Goal: Information Seeking & Learning: Learn about a topic

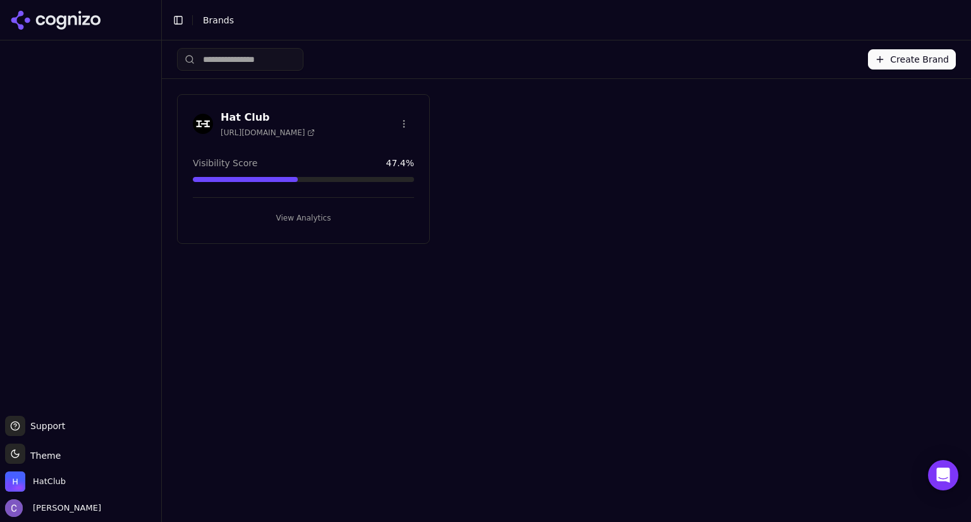
click at [281, 210] on button "View Analytics" at bounding box center [303, 218] width 221 height 20
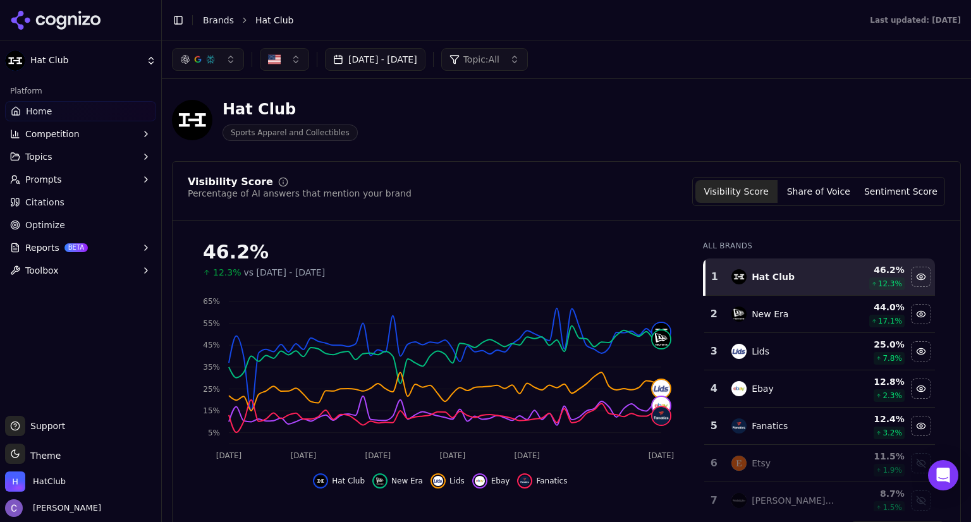
click at [233, 65] on button "button" at bounding box center [208, 59] width 72 height 23
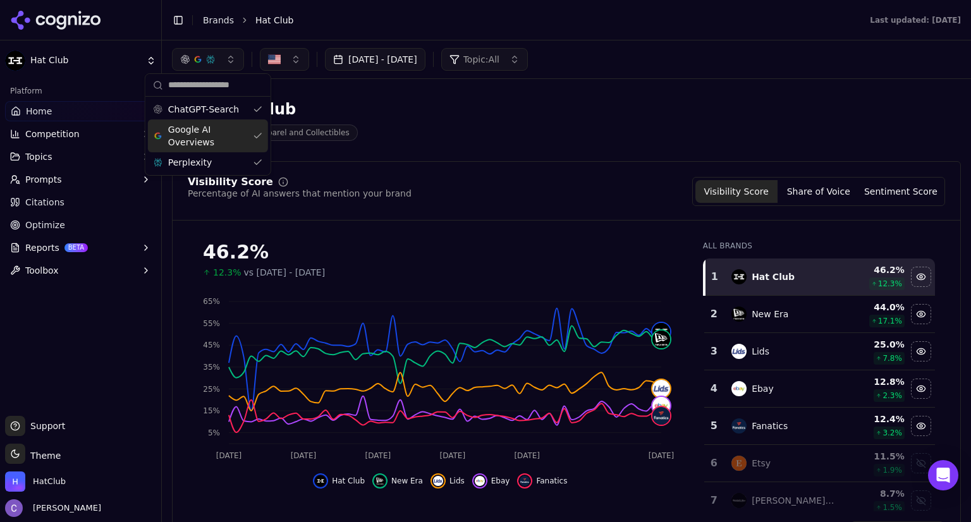
click at [253, 129] on div "Google AI Overviews" at bounding box center [208, 135] width 120 height 33
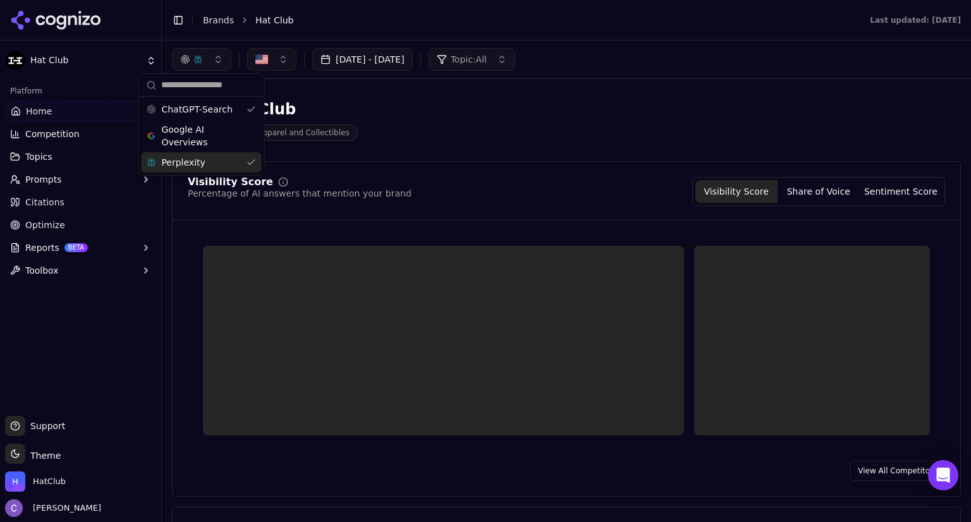
click at [252, 157] on div "Perplexity" at bounding box center [201, 162] width 120 height 20
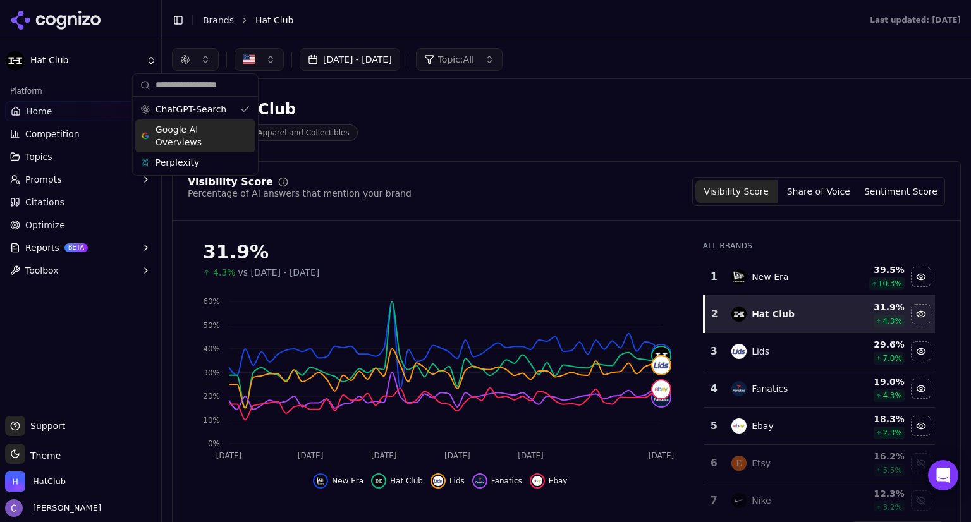
click at [241, 128] on div "Google AI Overviews" at bounding box center [195, 135] width 120 height 33
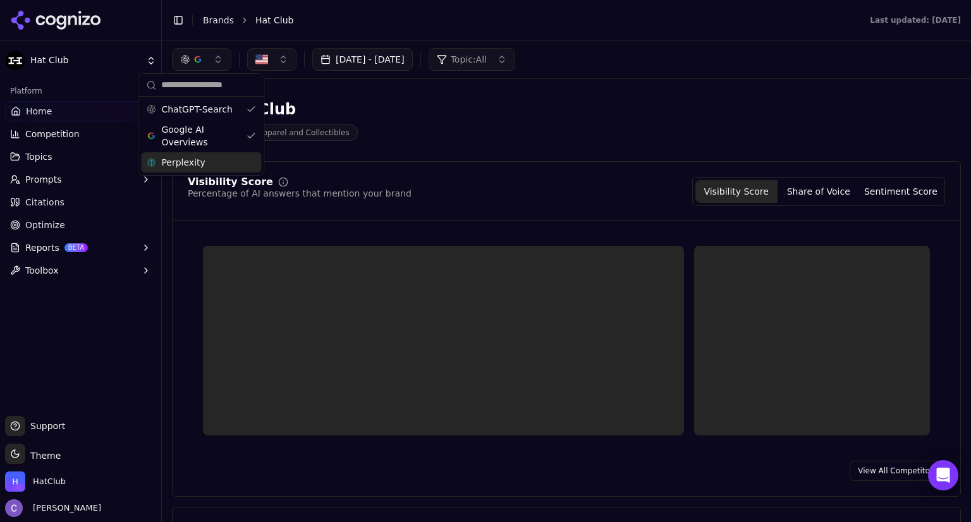
click at [248, 162] on div "Perplexity" at bounding box center [201, 162] width 120 height 20
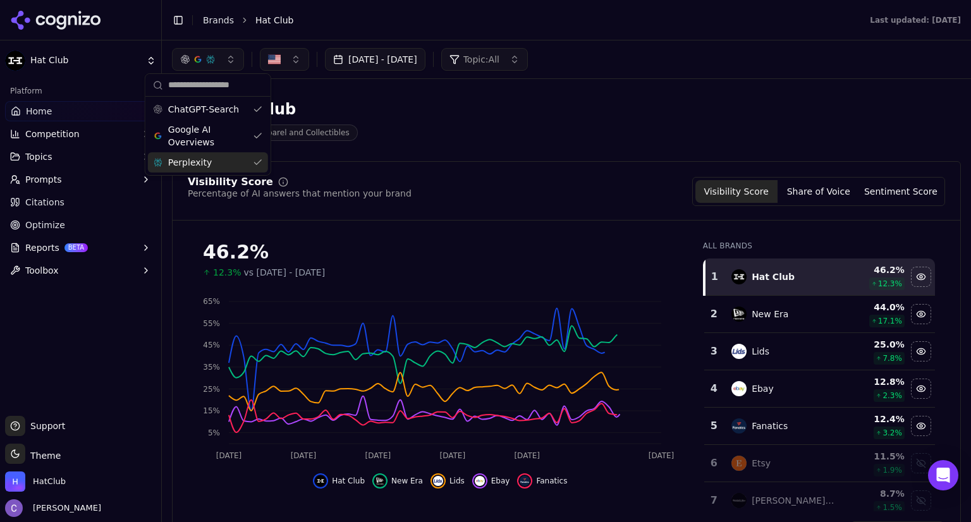
click at [63, 178] on button "Prompts" at bounding box center [80, 179] width 151 height 20
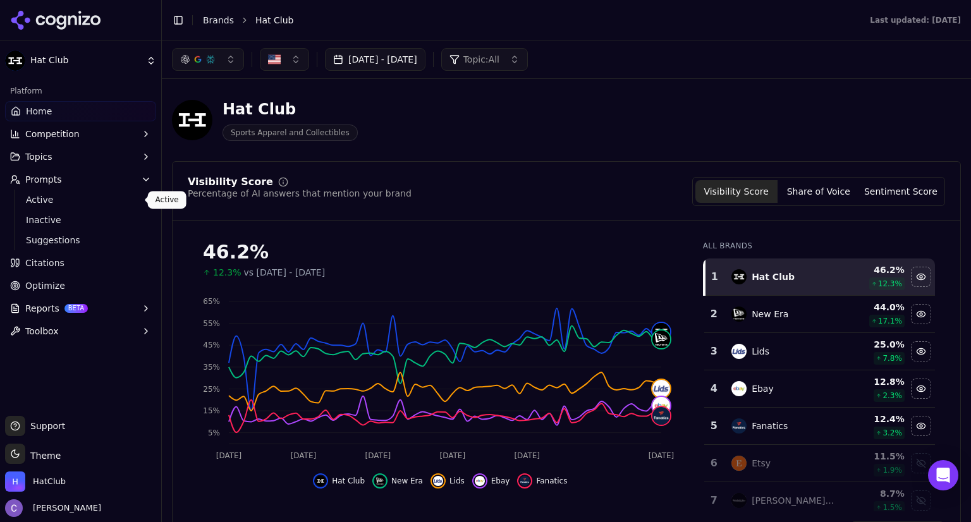
click at [51, 199] on span "Active" at bounding box center [81, 199] width 110 height 13
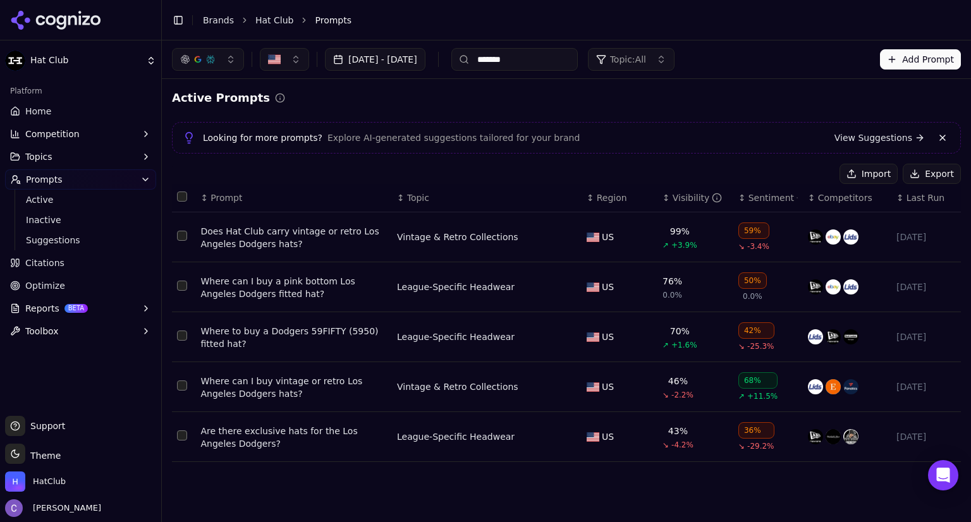
click at [662, 203] on th "↕ Visibility" at bounding box center [695, 198] width 76 height 28
click at [559, 62] on input "*******" at bounding box center [514, 59] width 126 height 23
type input "*"
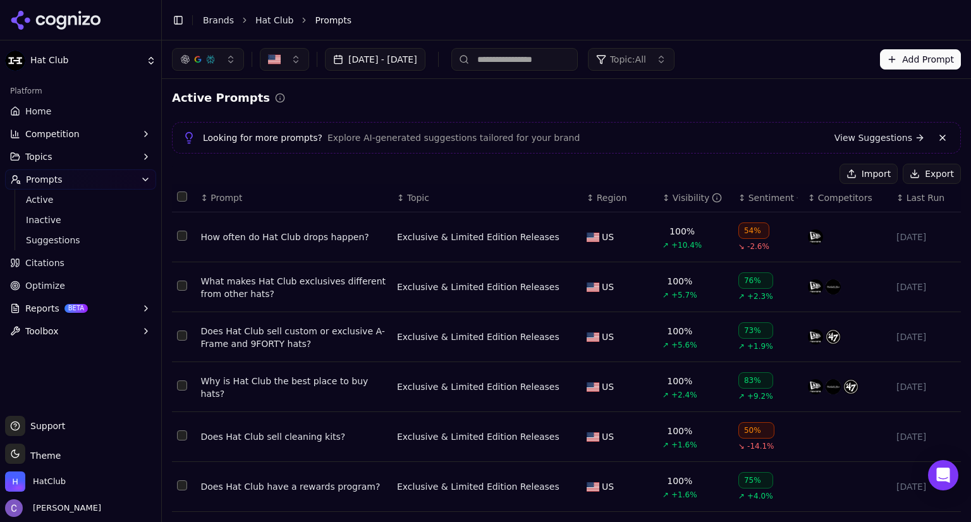
click at [662, 200] on div "↕ Visibility" at bounding box center [695, 197] width 66 height 13
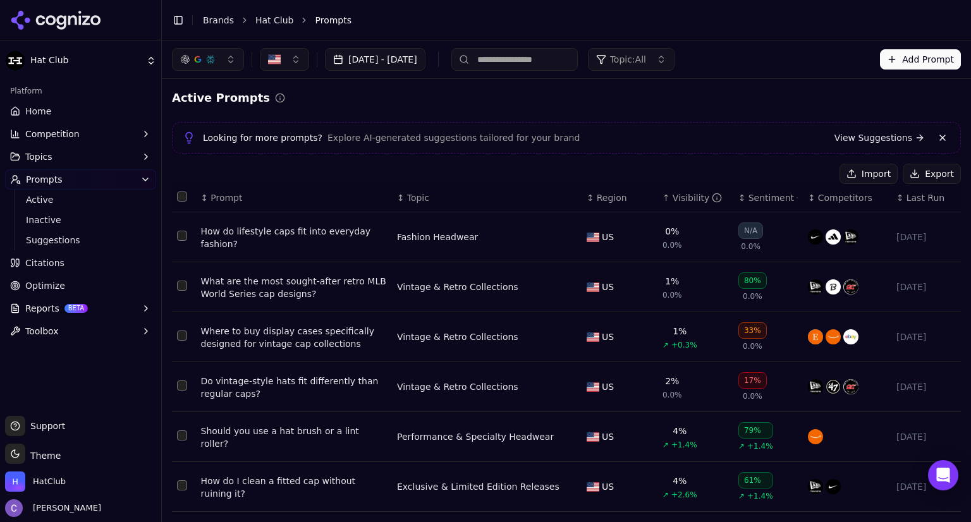
click at [66, 116] on link "Home" at bounding box center [80, 111] width 151 height 20
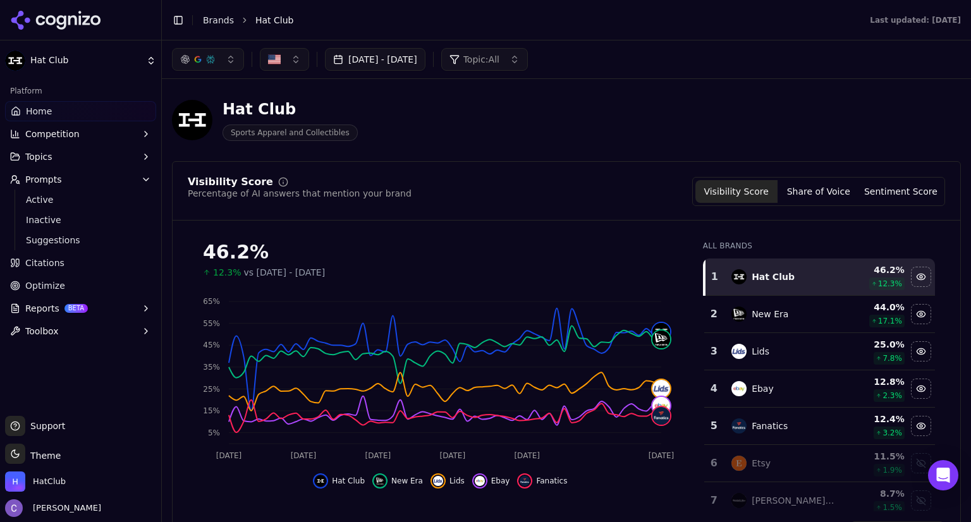
click at [64, 140] on span "Competition" at bounding box center [52, 134] width 54 height 13
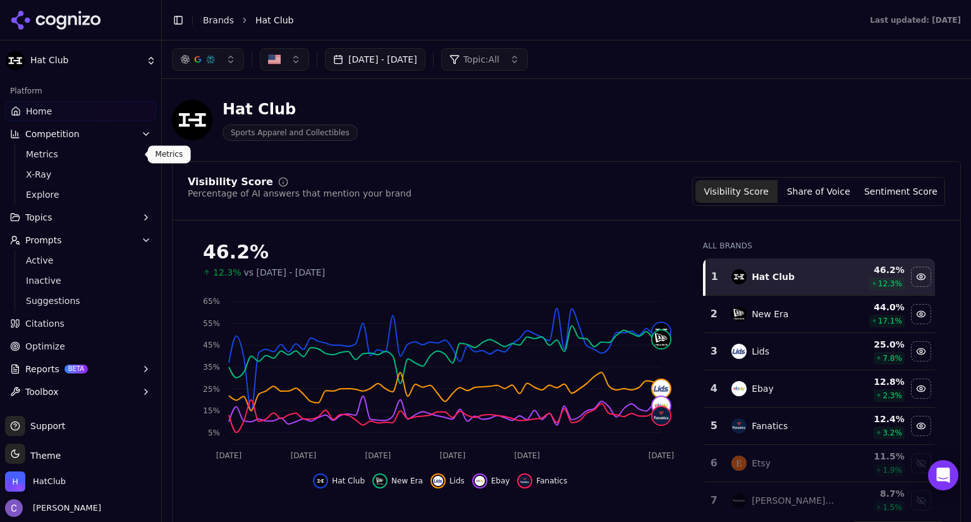
click at [54, 156] on span "Metrics" at bounding box center [81, 154] width 110 height 13
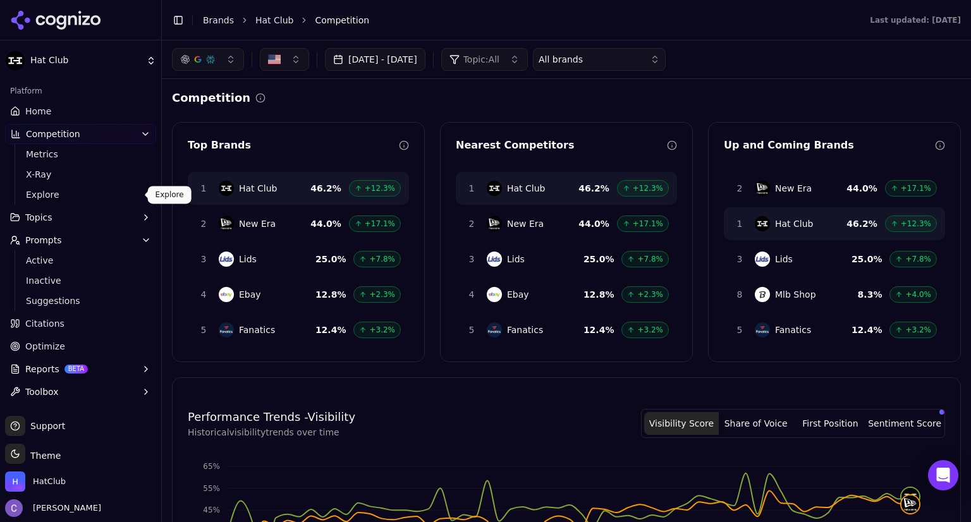
click at [46, 191] on span "Explore" at bounding box center [81, 194] width 110 height 13
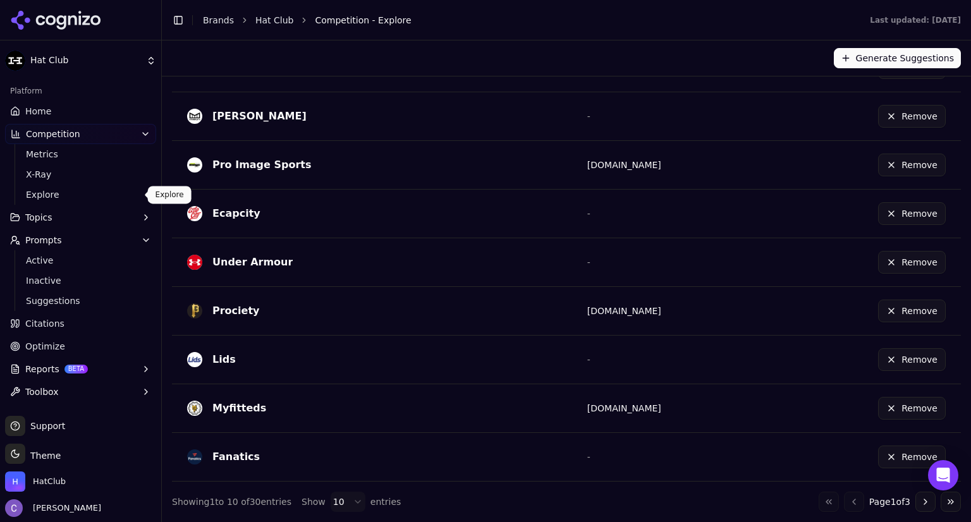
scroll to position [406, 0]
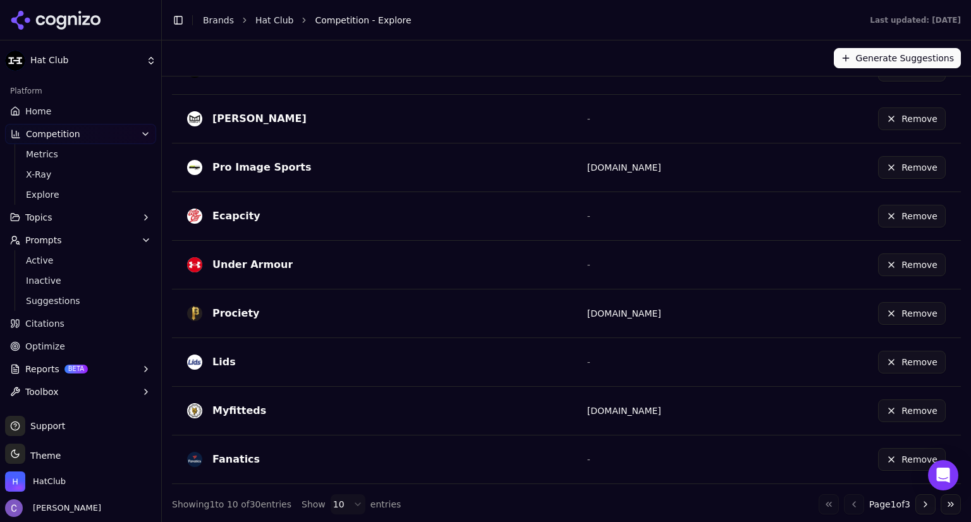
click at [52, 111] on link "Home" at bounding box center [80, 111] width 151 height 20
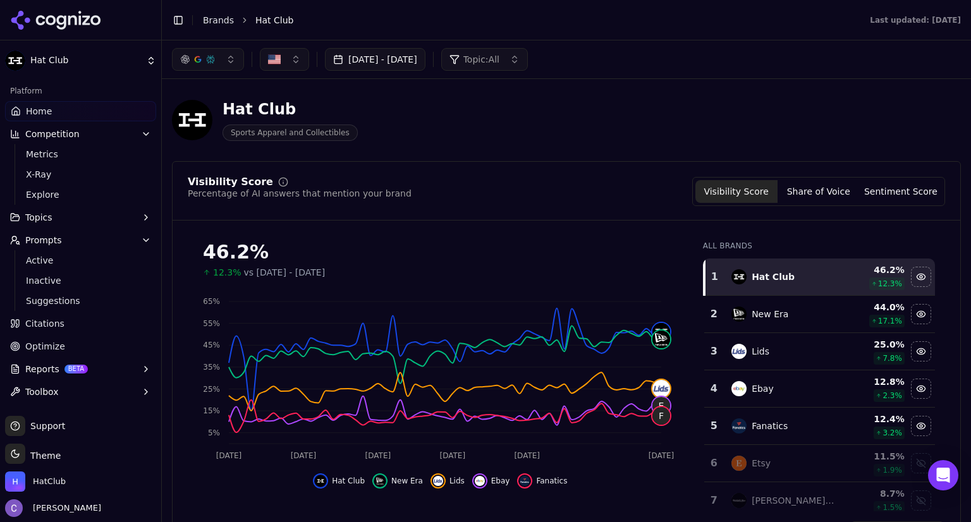
click at [425, 60] on button "[DATE] - [DATE]" at bounding box center [375, 59] width 100 height 23
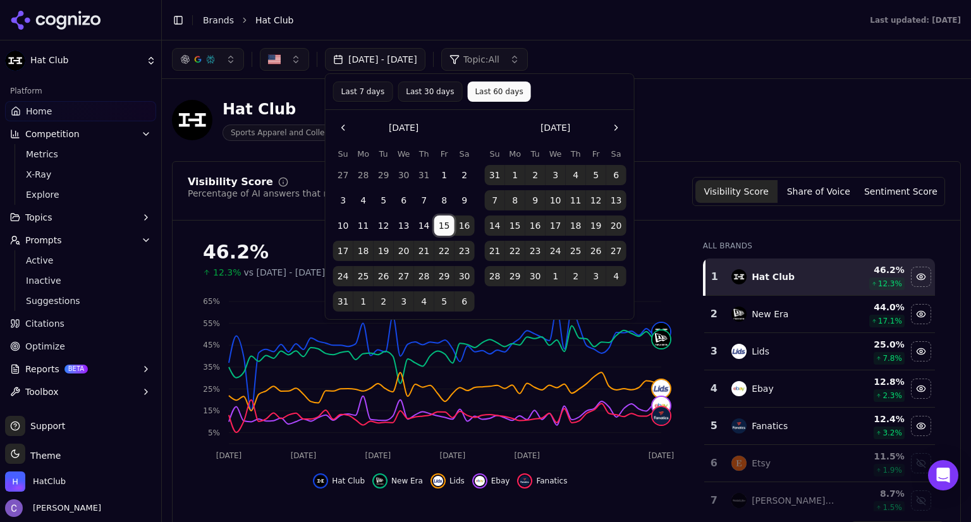
click at [444, 223] on button "15" at bounding box center [444, 225] width 20 height 20
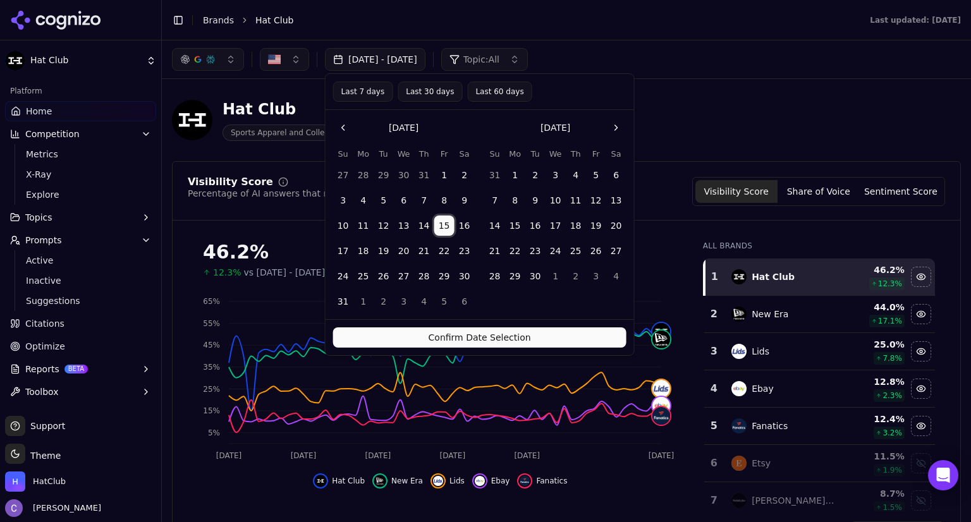
click at [444, 223] on button "15" at bounding box center [444, 225] width 20 height 20
click at [459, 341] on button "Confirm Date Selection" at bounding box center [479, 337] width 293 height 20
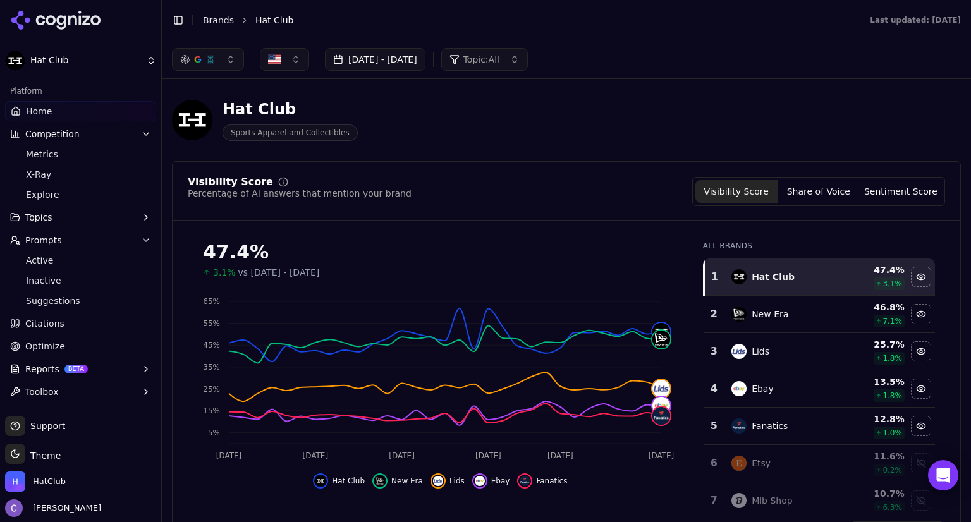
click at [422, 54] on button "Sep 14, 2025 - Oct 14, 2025" at bounding box center [375, 59] width 100 height 23
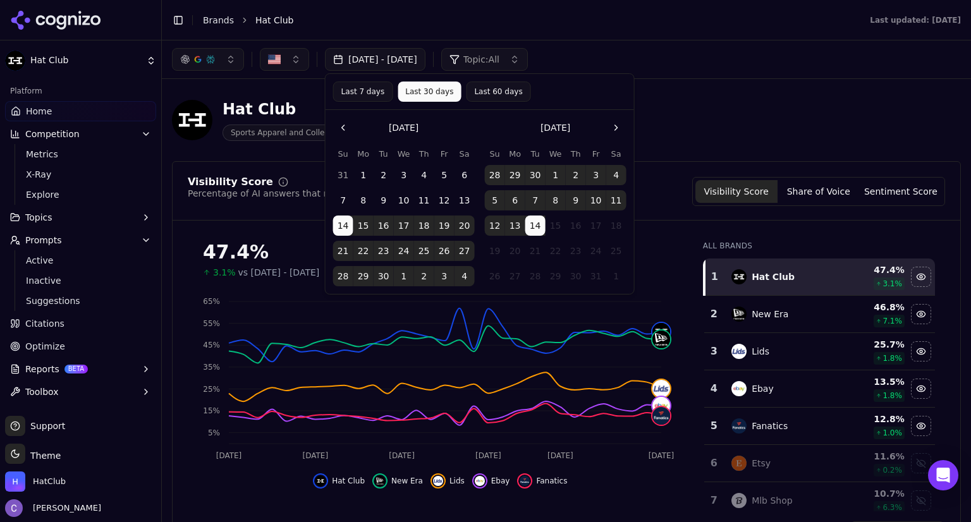
click at [344, 122] on button "Go to the Previous Month" at bounding box center [343, 128] width 20 height 20
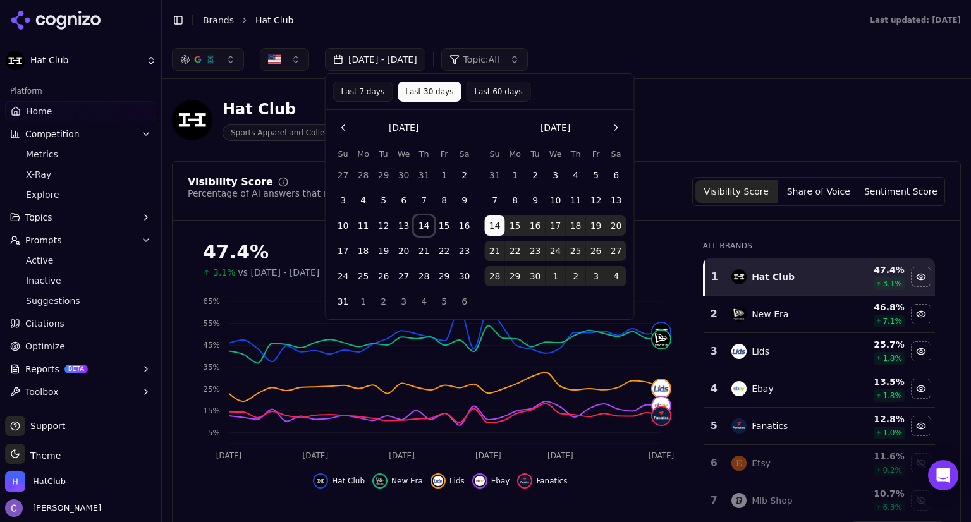
click at [427, 228] on button "14" at bounding box center [424, 225] width 20 height 20
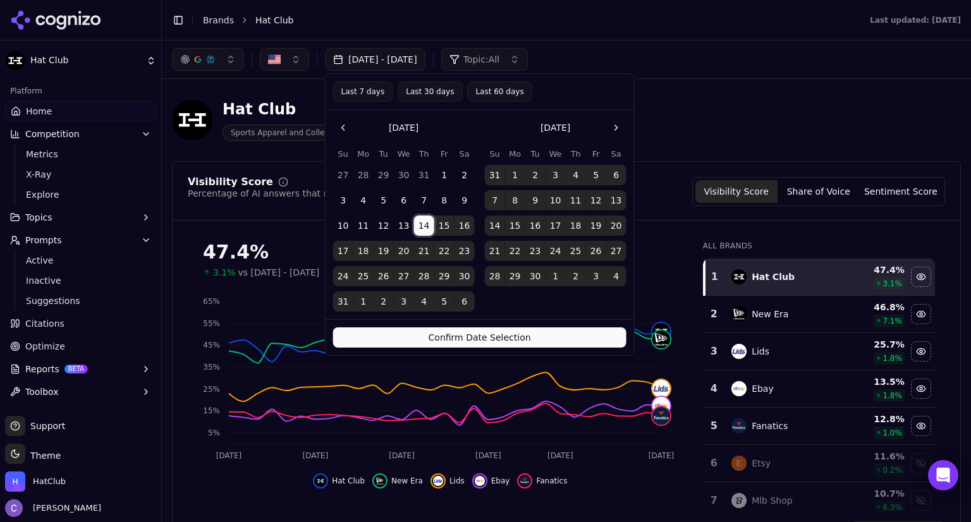
click at [427, 228] on button "14" at bounding box center [424, 225] width 20 height 20
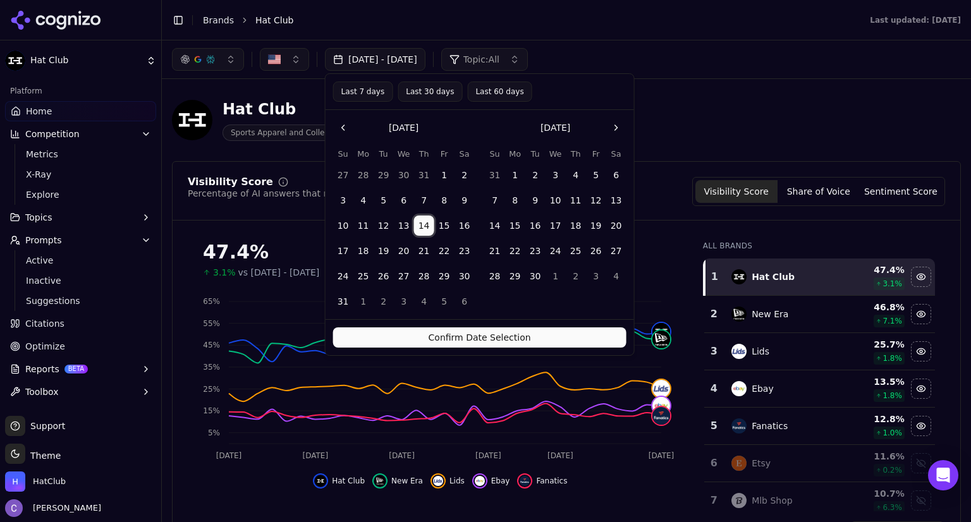
click at [422, 230] on button "14" at bounding box center [424, 225] width 20 height 20
click at [423, 228] on button "14" at bounding box center [424, 225] width 20 height 20
click at [450, 341] on button "Confirm Date Selection" at bounding box center [479, 337] width 293 height 20
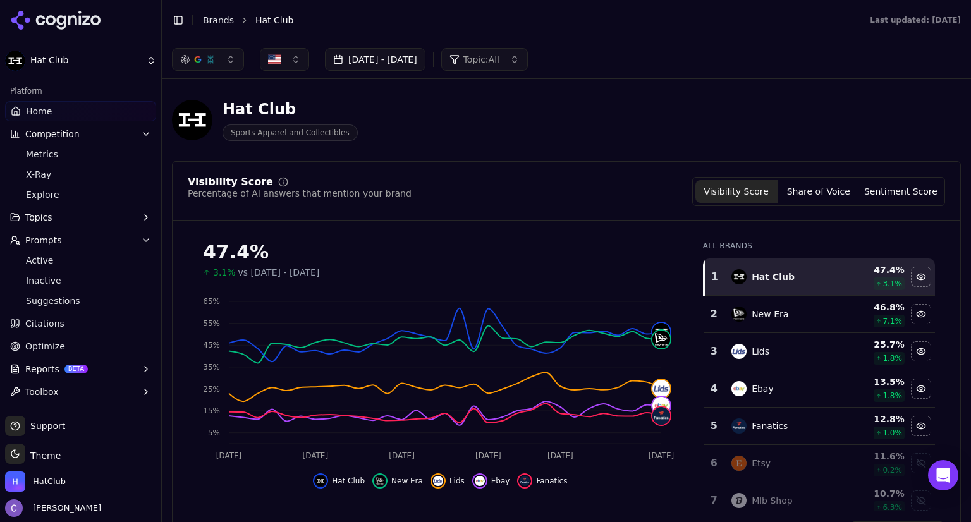
click at [425, 62] on button "Sep 14, 2025 - Oct 14, 2025" at bounding box center [375, 59] width 100 height 23
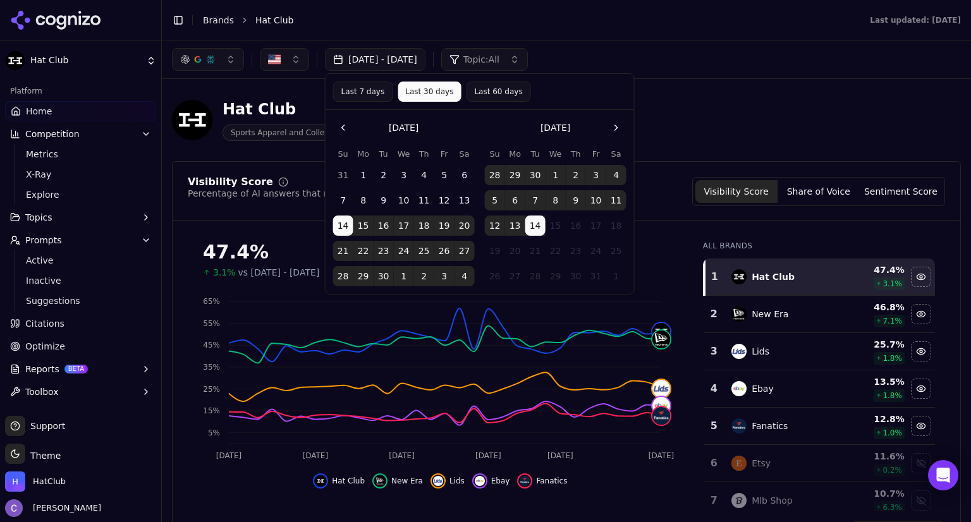
click at [340, 132] on button "Go to the Previous Month" at bounding box center [343, 128] width 20 height 20
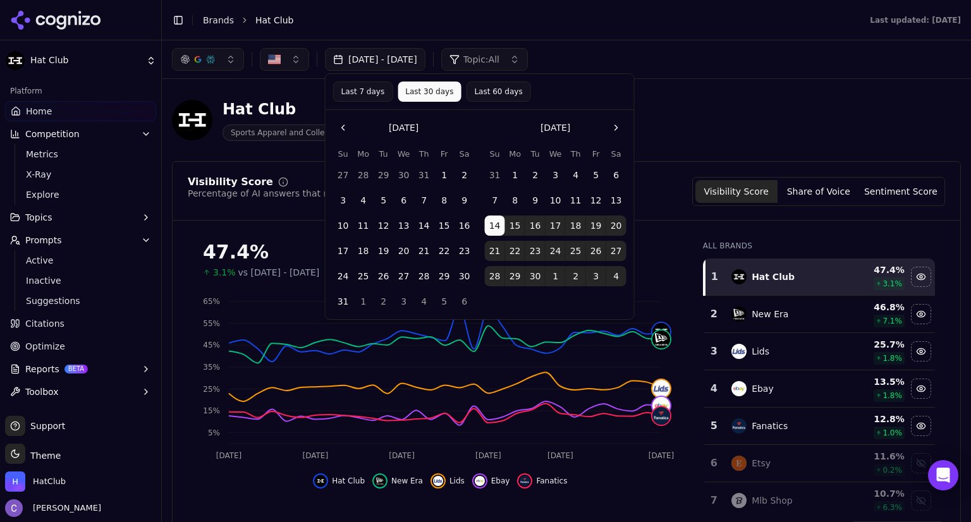
click at [428, 224] on button "14" at bounding box center [424, 225] width 20 height 20
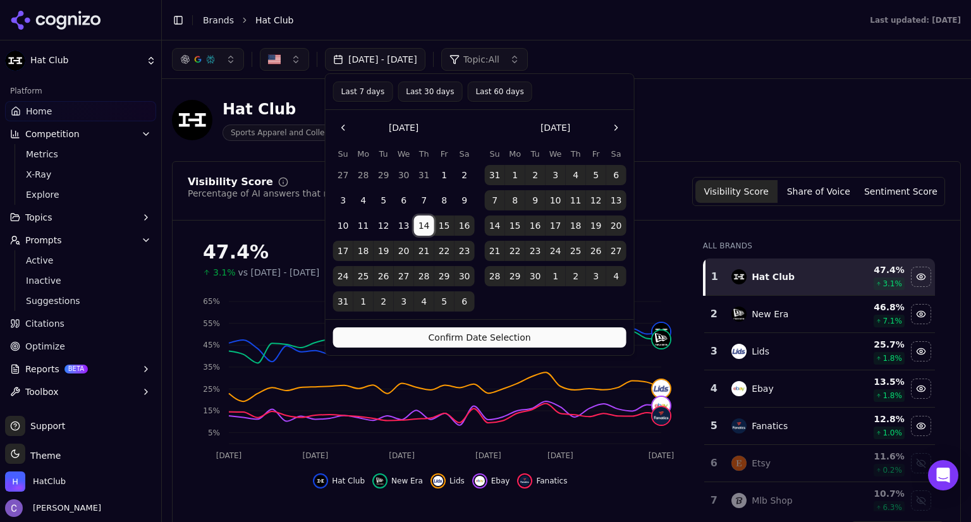
click at [427, 227] on button "14" at bounding box center [424, 225] width 20 height 20
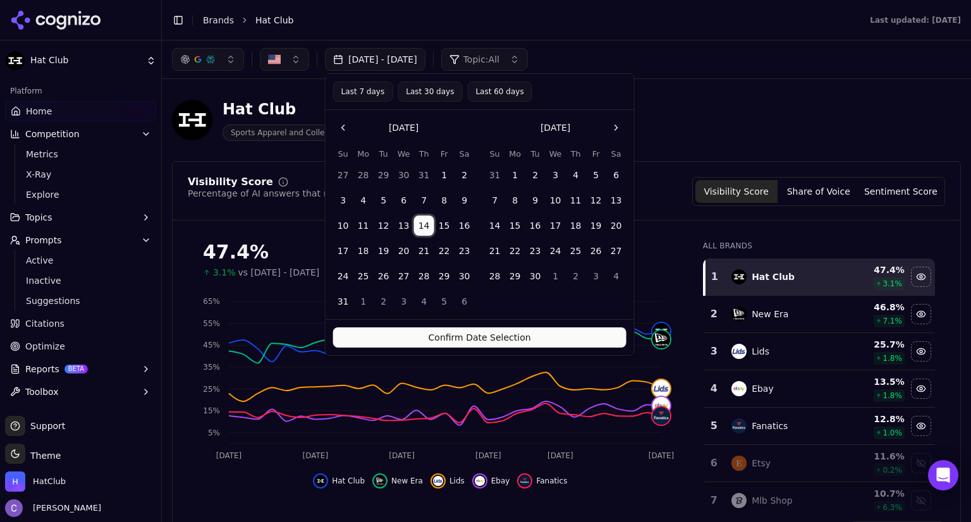
click at [440, 222] on button "15" at bounding box center [444, 225] width 20 height 20
click at [448, 343] on button "Confirm Date Selection" at bounding box center [479, 337] width 293 height 20
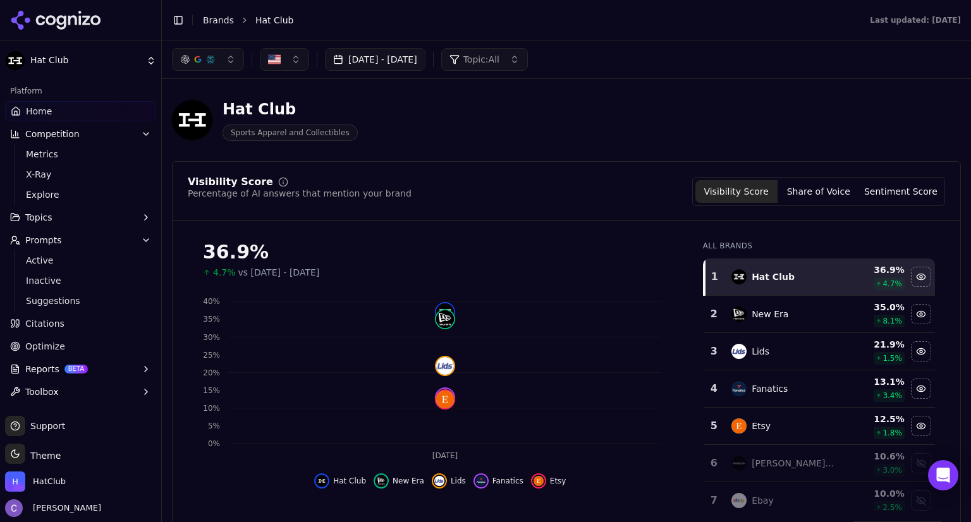
click at [234, 66] on button "button" at bounding box center [208, 59] width 72 height 23
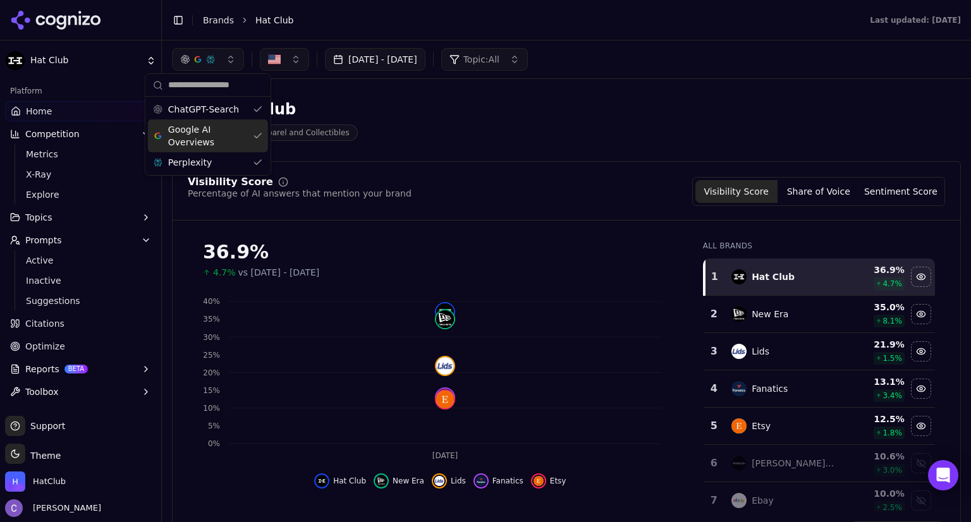
click at [252, 133] on div "Google AI Overviews" at bounding box center [208, 135] width 120 height 33
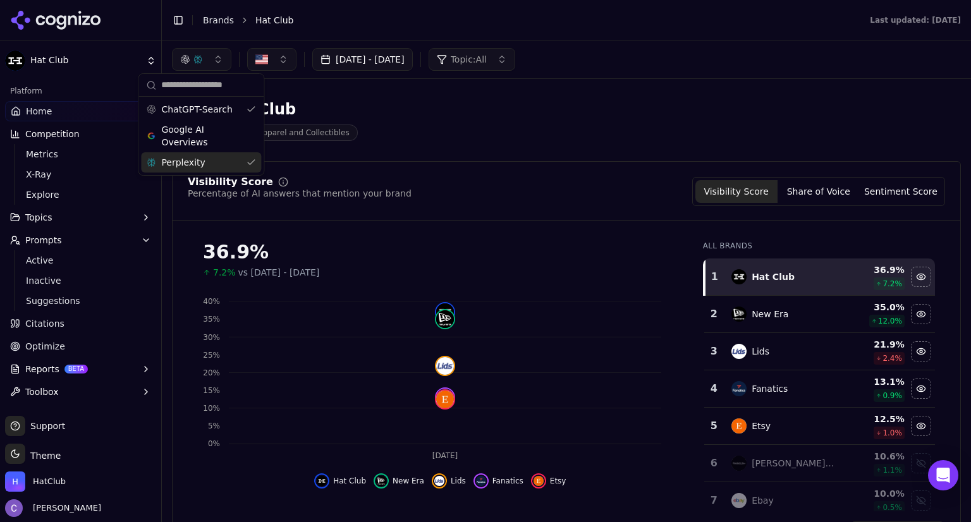
click at [252, 165] on div "Perplexity" at bounding box center [201, 162] width 120 height 20
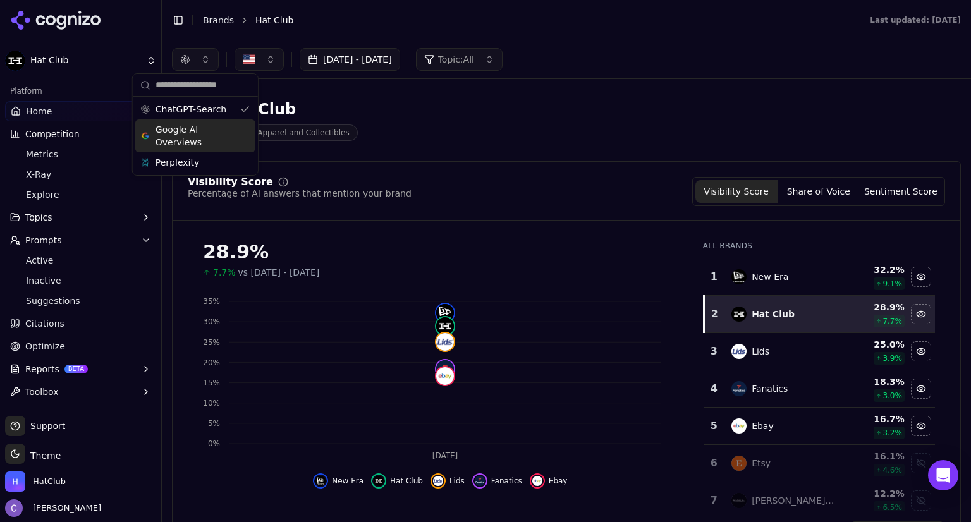
click at [248, 135] on div "Google AI Overviews" at bounding box center [195, 135] width 120 height 33
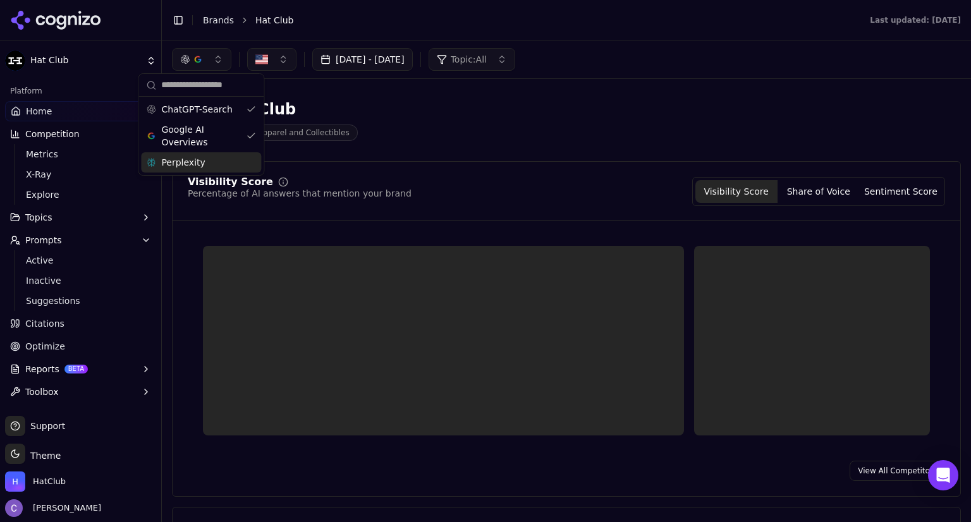
click at [243, 160] on div "Perplexity" at bounding box center [201, 162] width 120 height 20
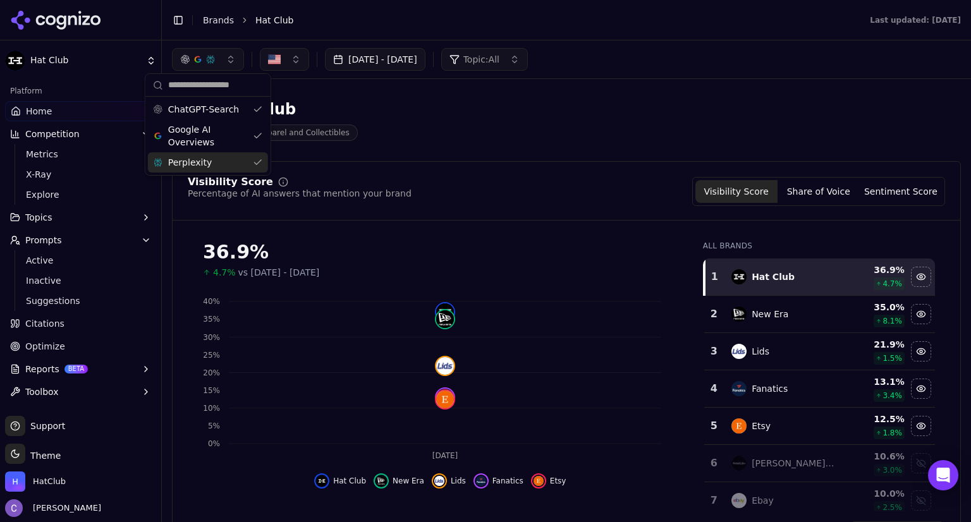
click at [425, 56] on button "Aug 14, 2025 - Aug 15, 2025" at bounding box center [375, 59] width 100 height 23
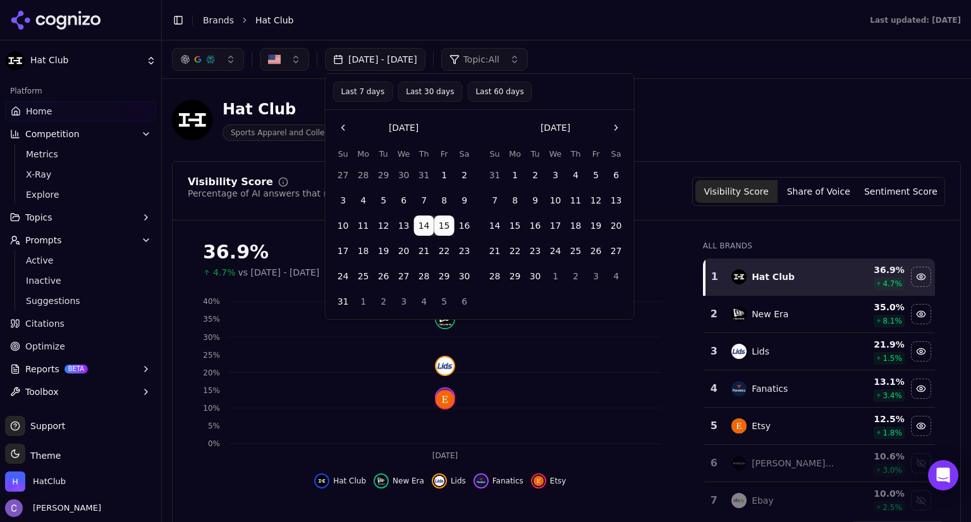
click at [483, 89] on button "Last 60 days" at bounding box center [499, 92] width 64 height 20
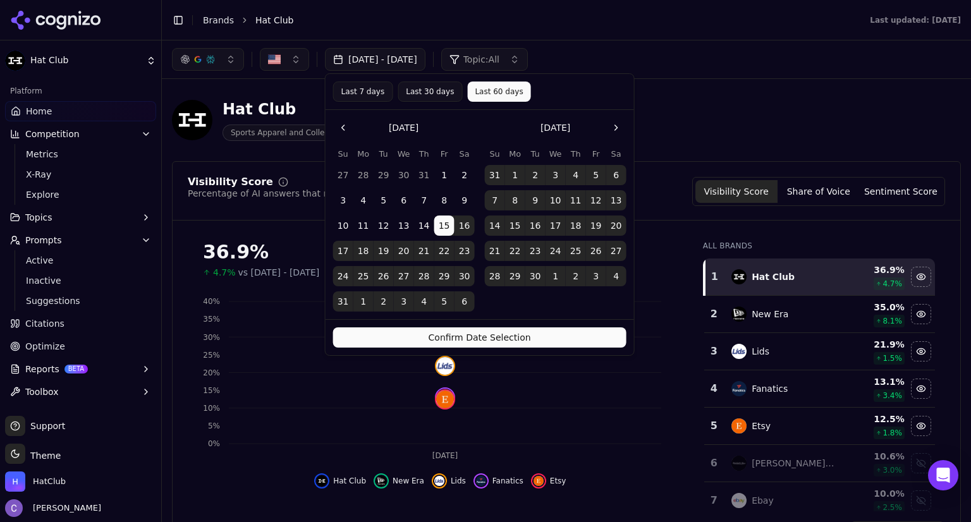
click at [514, 329] on button "Confirm Date Selection" at bounding box center [479, 337] width 293 height 20
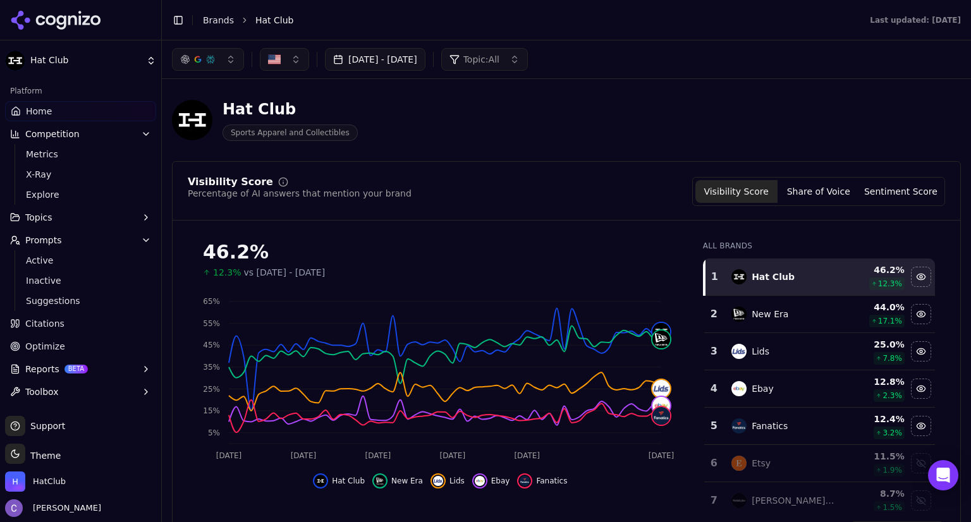
click at [422, 55] on button "[DATE] - [DATE]" at bounding box center [375, 59] width 100 height 23
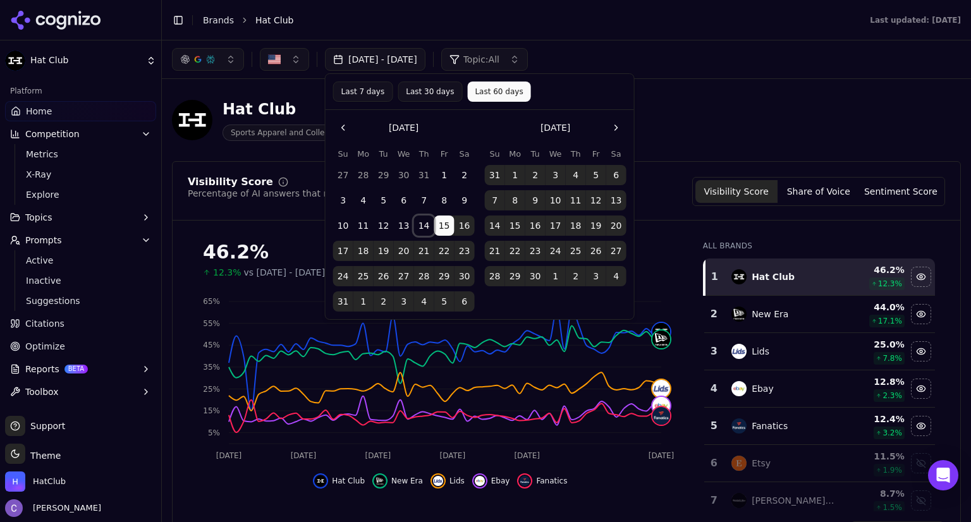
click at [427, 222] on button "14" at bounding box center [424, 225] width 20 height 20
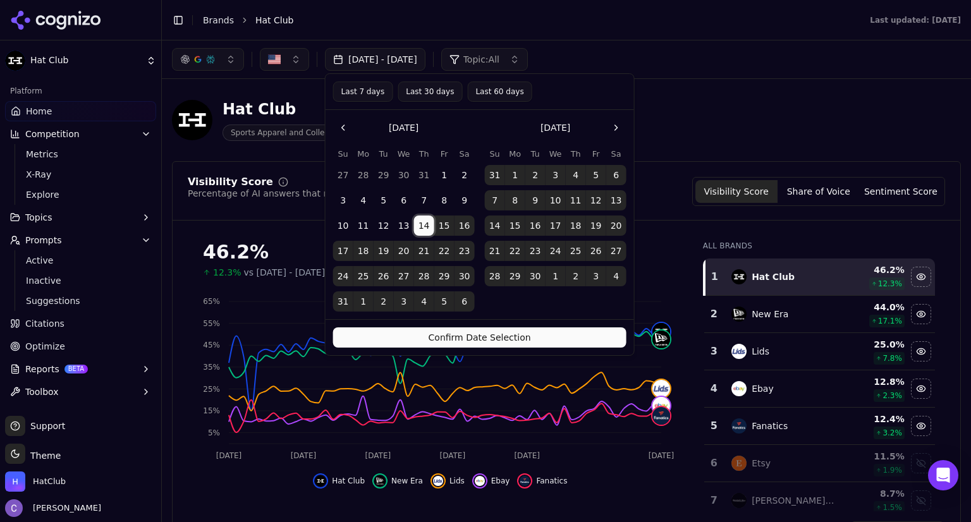
click at [427, 222] on button "14" at bounding box center [424, 225] width 20 height 20
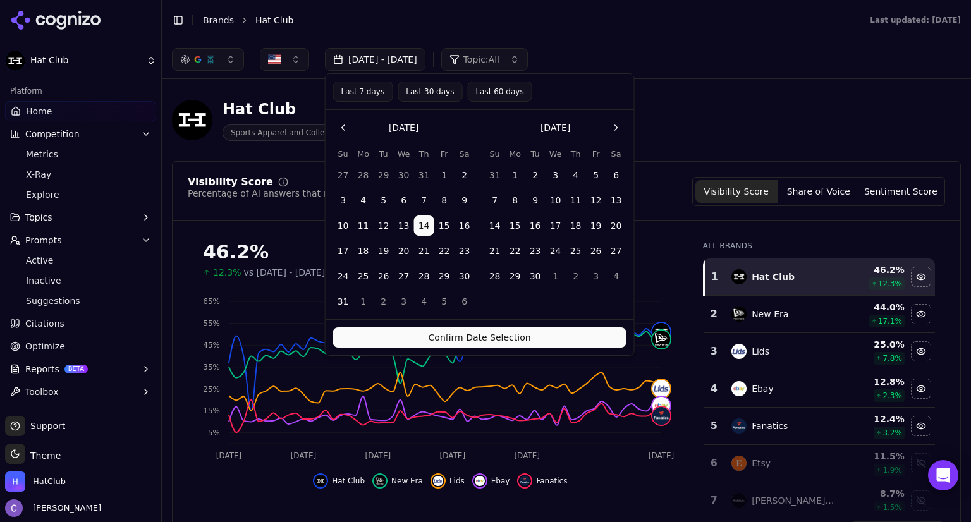
click at [472, 339] on button "Confirm Date Selection" at bounding box center [479, 337] width 293 height 20
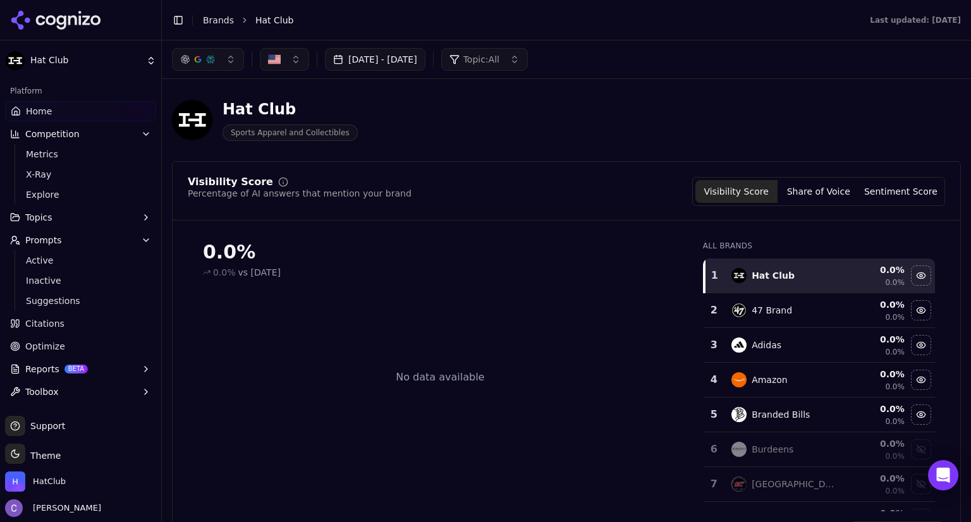
click at [232, 64] on button "button" at bounding box center [208, 59] width 72 height 23
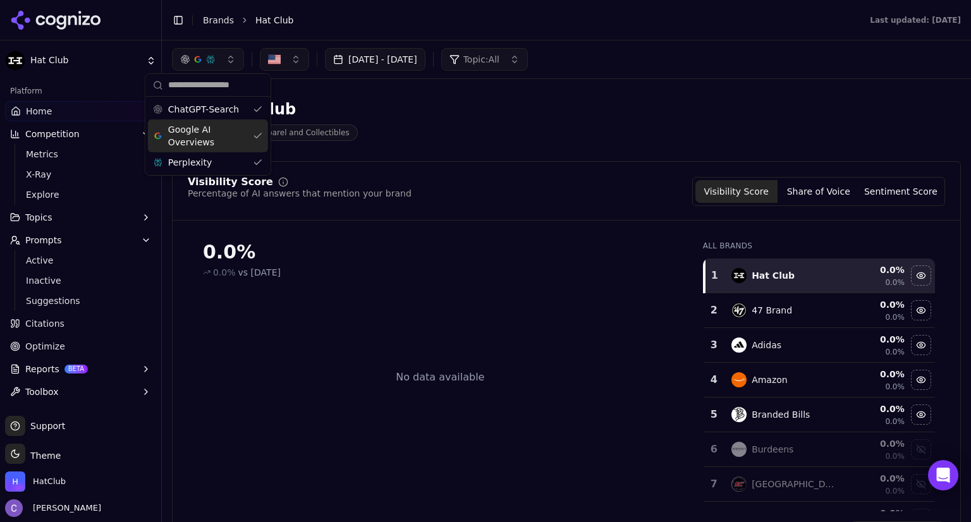
click at [255, 132] on div "Google AI Overviews" at bounding box center [208, 135] width 120 height 33
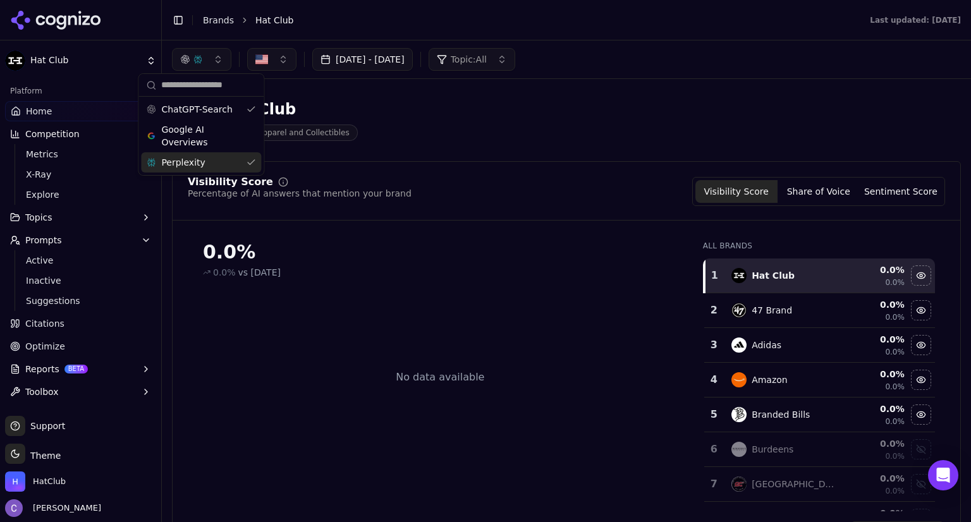
click at [251, 162] on div "Perplexity" at bounding box center [201, 162] width 120 height 20
click at [400, 59] on button "Aug 14, 2025 - Aug 14, 2025" at bounding box center [350, 59] width 100 height 23
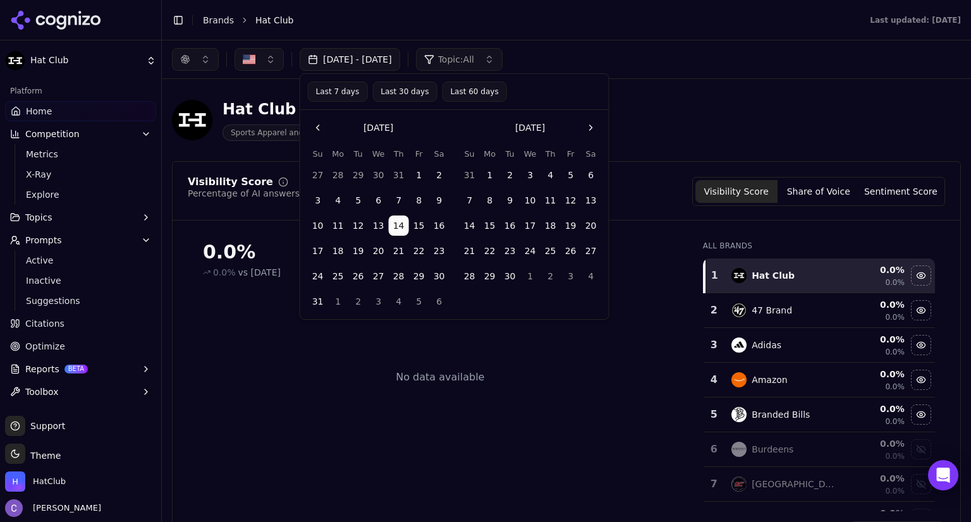
click at [415, 219] on button "15" at bounding box center [419, 225] width 20 height 20
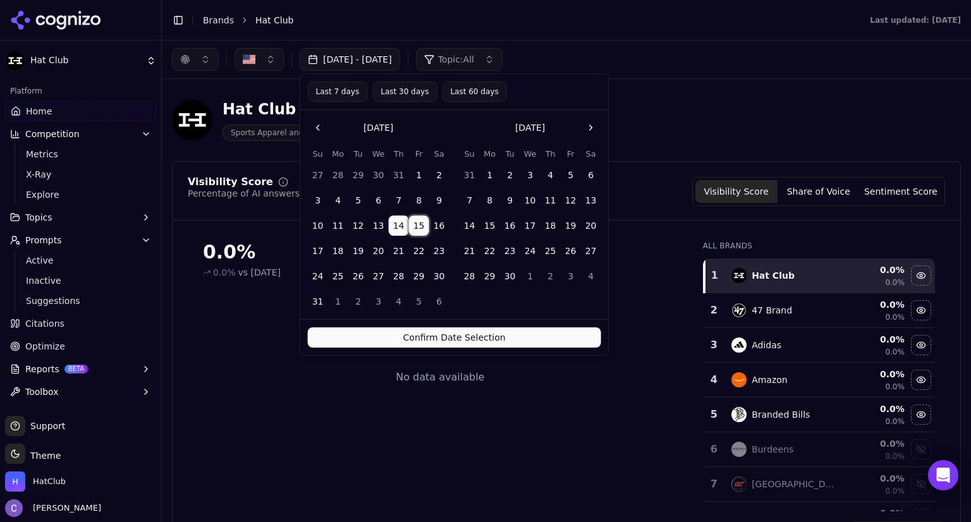
click at [415, 219] on button "15" at bounding box center [419, 225] width 20 height 20
click at [406, 334] on button "Confirm Date Selection" at bounding box center [454, 337] width 293 height 20
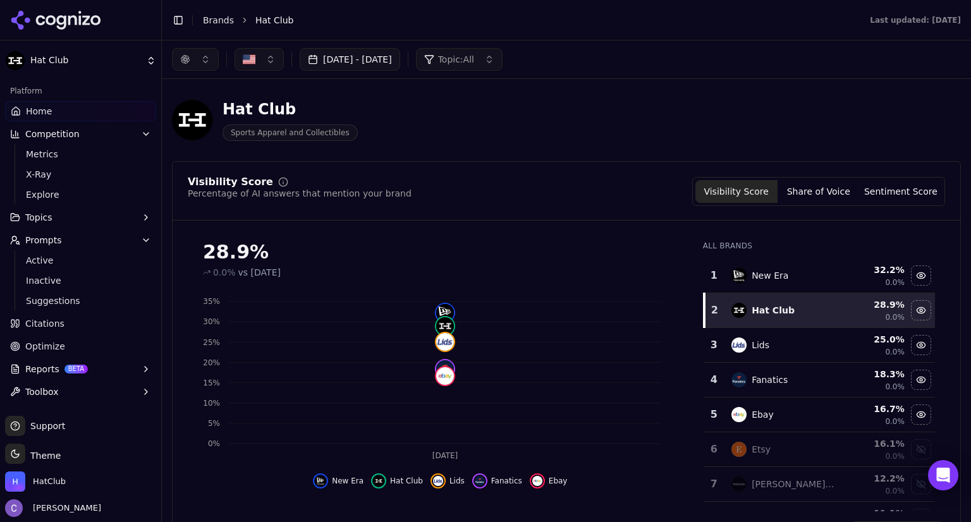
click at [391, 61] on button "Aug 15, 2025 - Aug 15, 2025" at bounding box center [350, 59] width 100 height 23
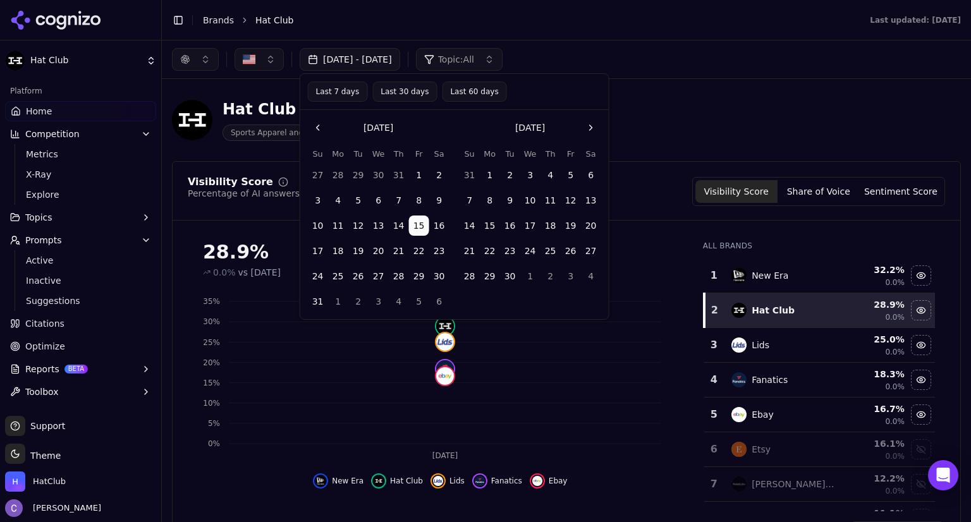
click at [464, 92] on button "Last 60 days" at bounding box center [474, 92] width 64 height 20
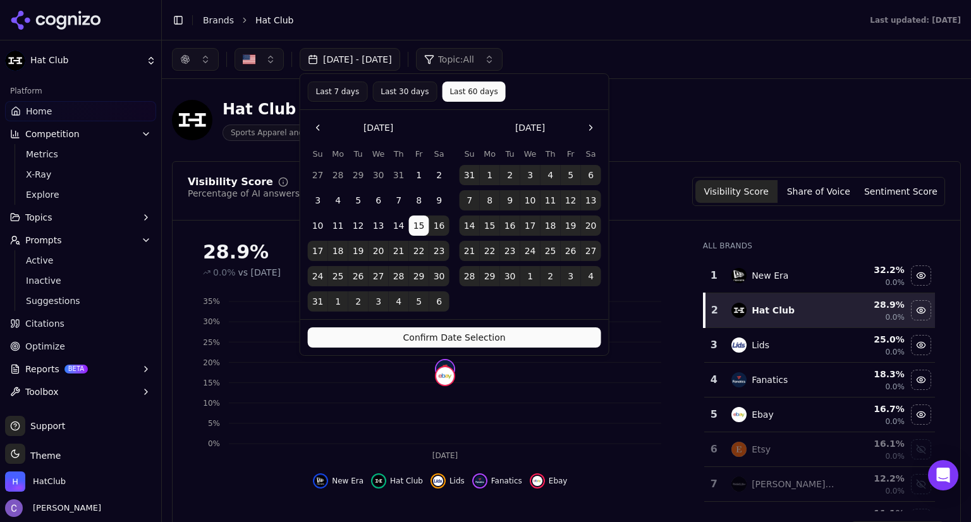
click at [527, 338] on button "Confirm Date Selection" at bounding box center [454, 337] width 293 height 20
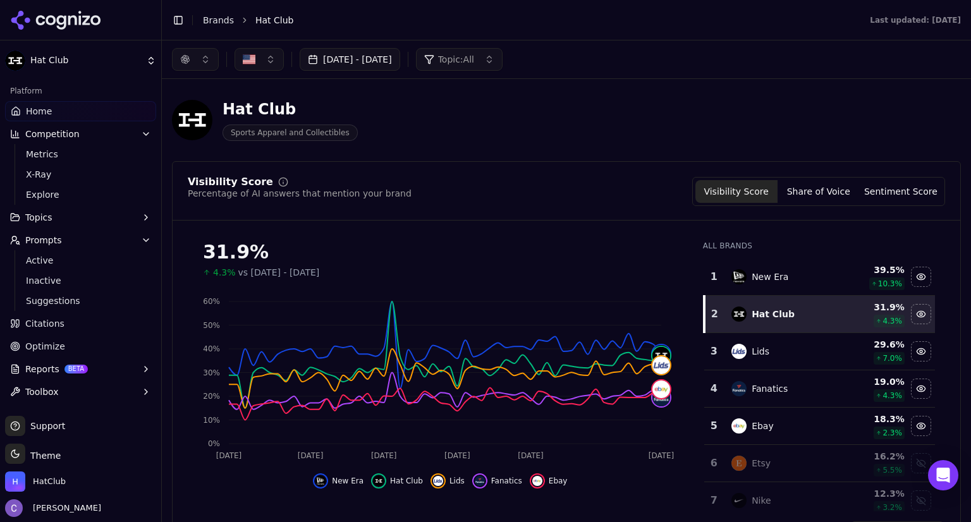
click at [207, 63] on button "button" at bounding box center [195, 59] width 47 height 23
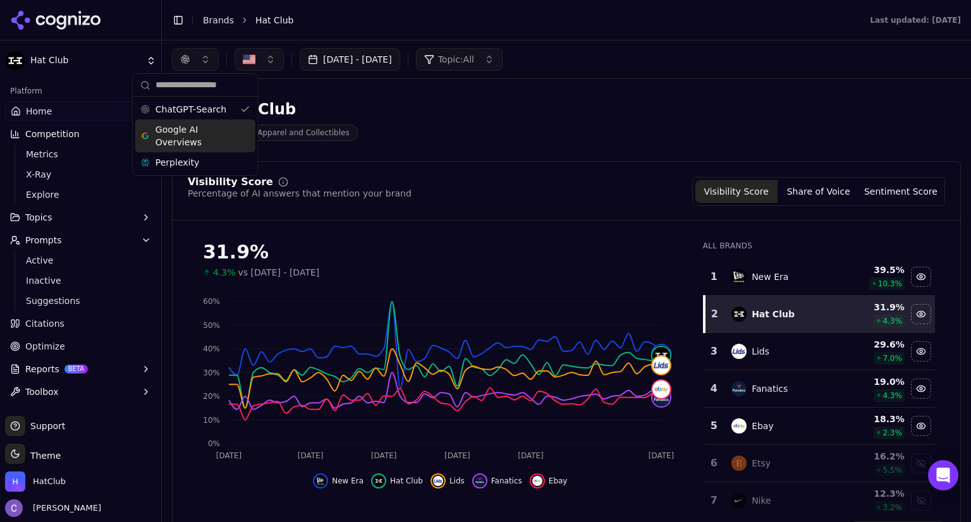
click at [245, 130] on div "Google AI Overviews" at bounding box center [195, 135] width 120 height 33
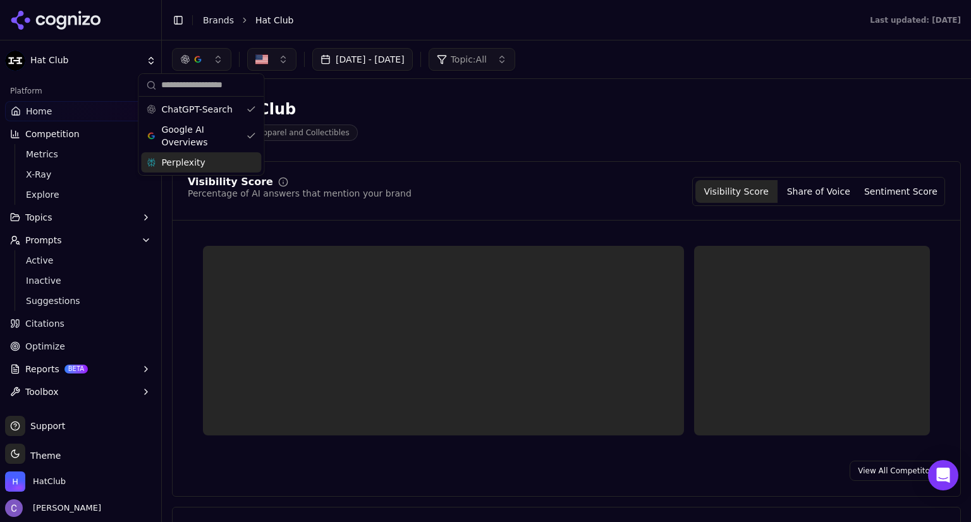
click at [250, 154] on div "Perplexity" at bounding box center [201, 162] width 120 height 20
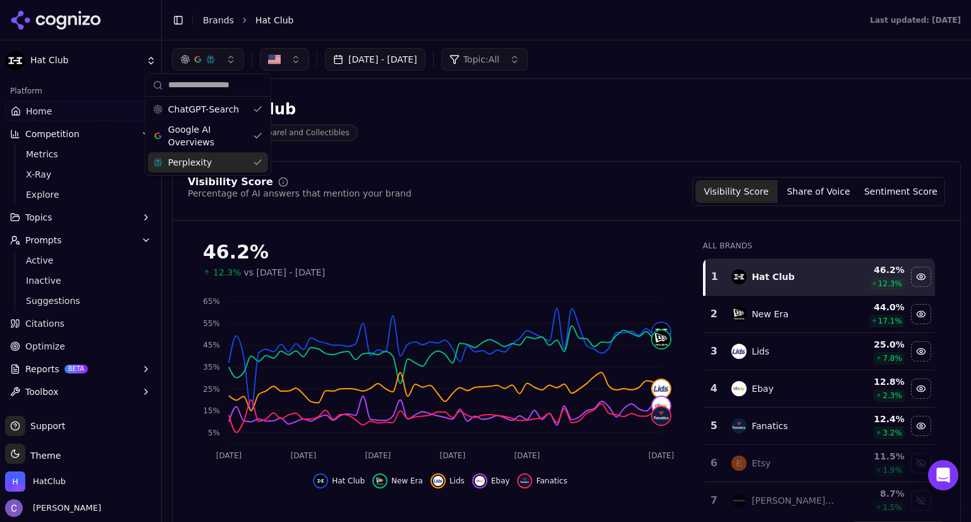
click at [523, 109] on div "Hat Club Sports Apparel and Collectibles" at bounding box center [455, 120] width 566 height 42
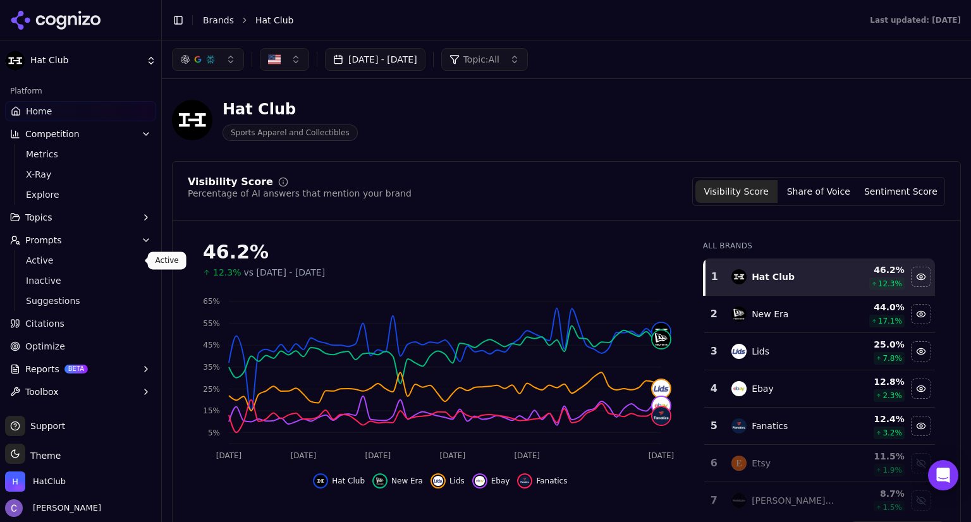
click at [60, 257] on span "Active" at bounding box center [81, 260] width 110 height 13
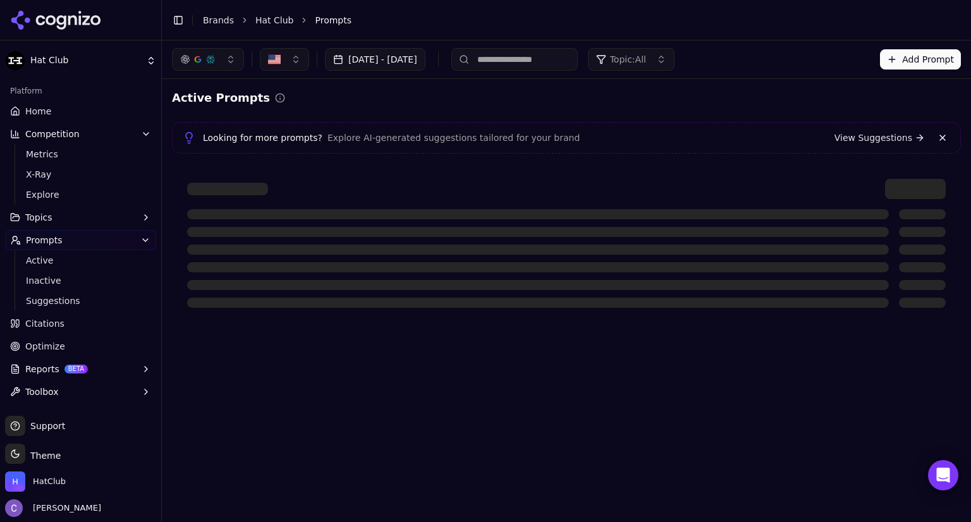
click at [545, 63] on input at bounding box center [514, 59] width 126 height 23
paste input "**********"
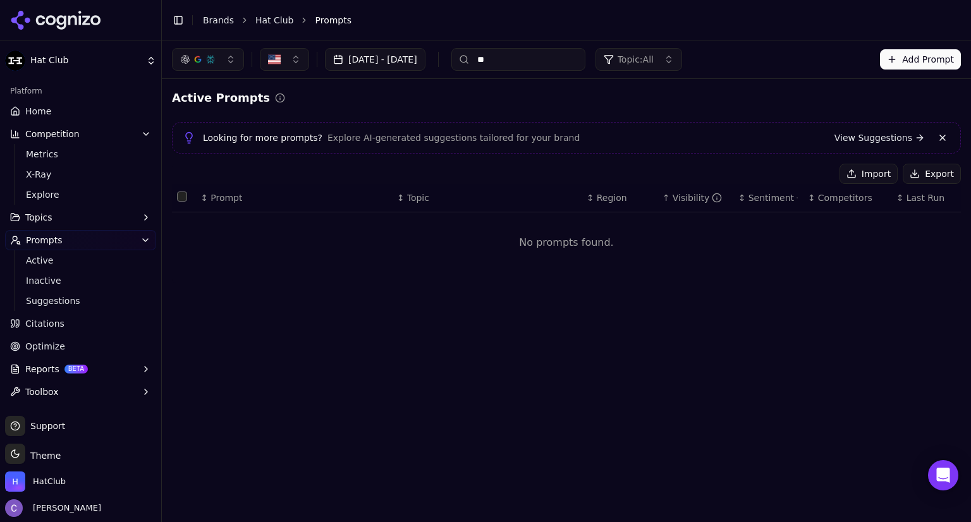
type input "*"
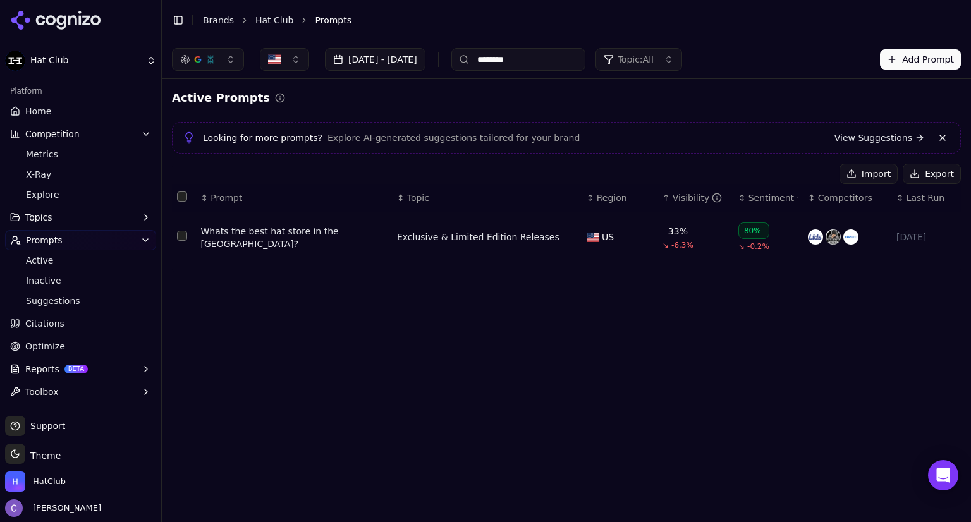
type input "********"
click at [317, 241] on div "Whats the best hat store in the USA?" at bounding box center [294, 237] width 186 height 25
click at [558, 61] on input "********" at bounding box center [514, 59] width 126 height 23
type input "*"
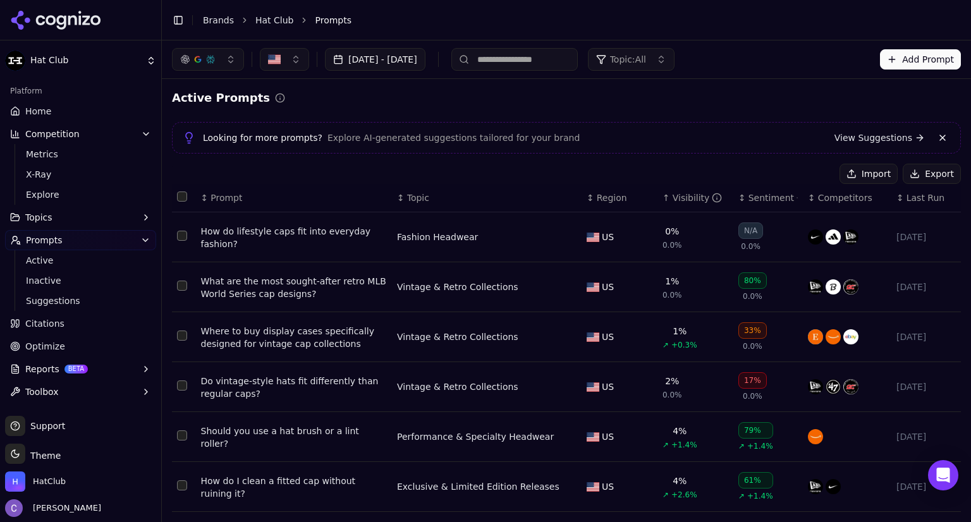
paste input "**********"
click at [558, 61] on input "**********" at bounding box center [518, 59] width 134 height 23
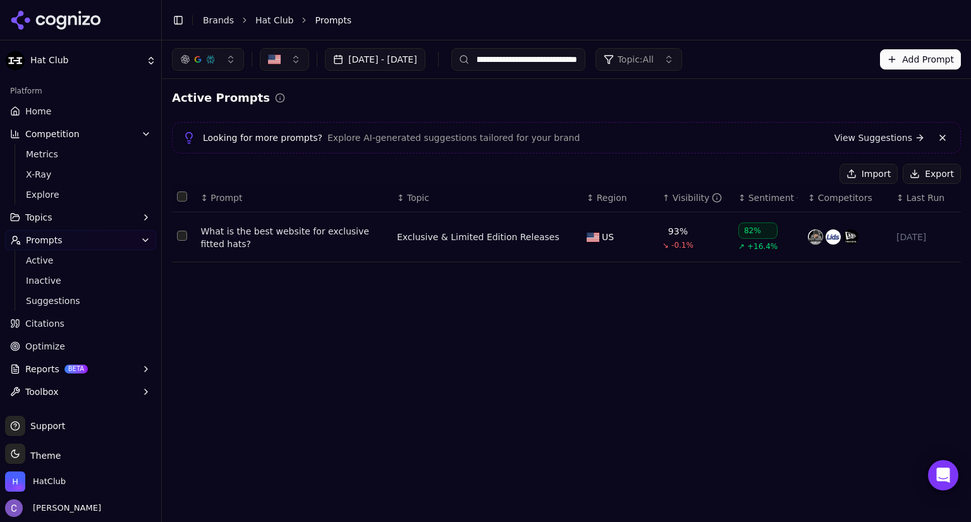
scroll to position [0, 0]
click at [585, 61] on input "**********" at bounding box center [518, 59] width 134 height 23
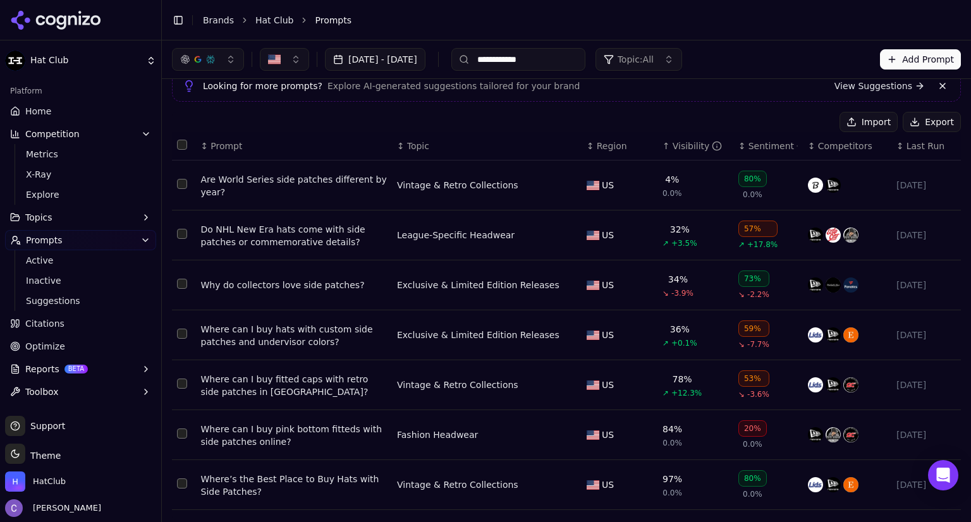
scroll to position [61, 0]
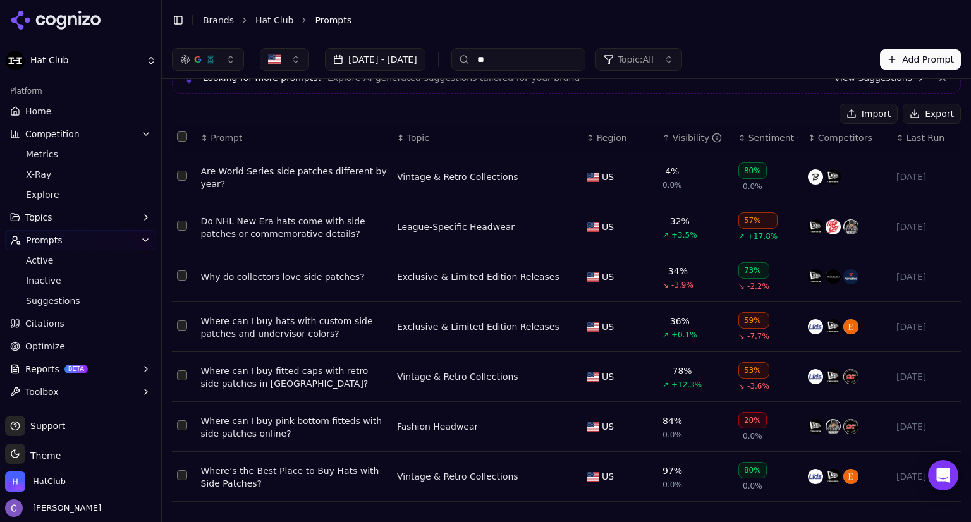
type input "*"
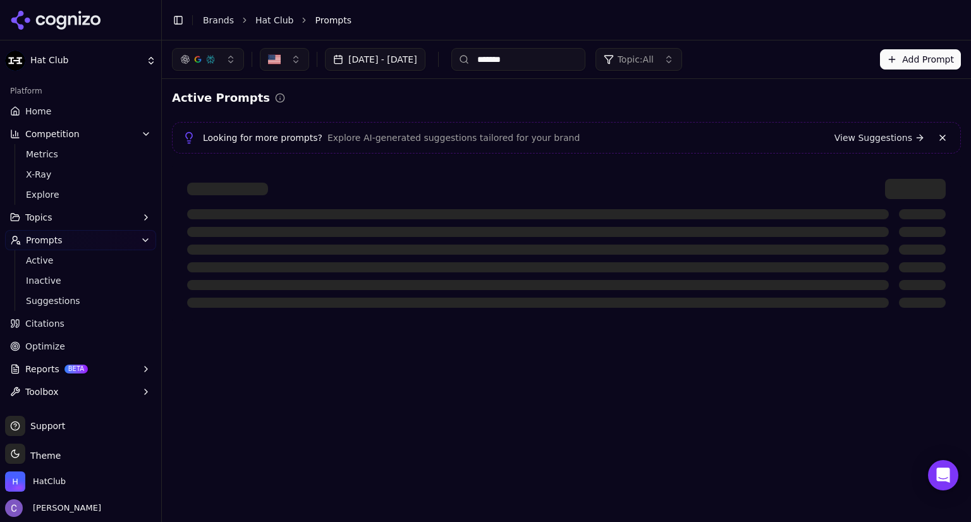
scroll to position [0, 0]
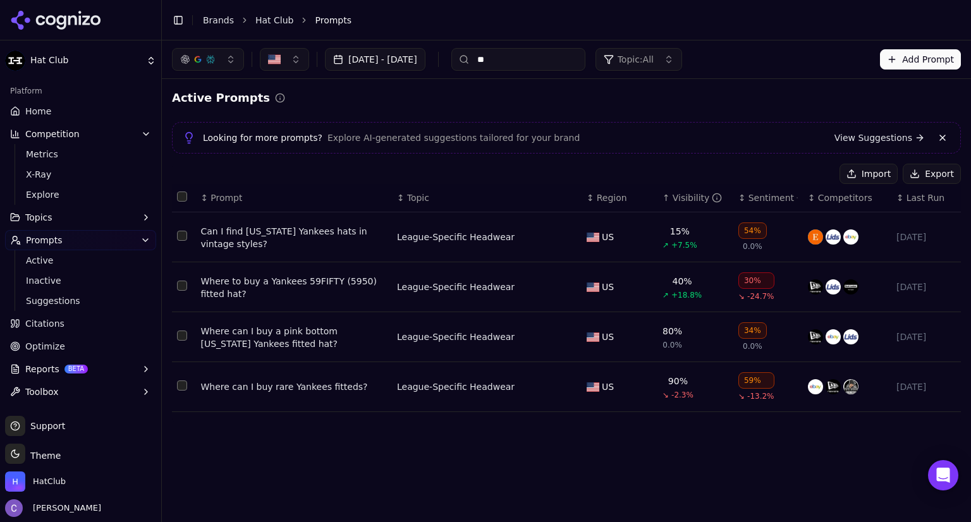
type input "*"
click at [584, 63] on input at bounding box center [518, 59] width 134 height 23
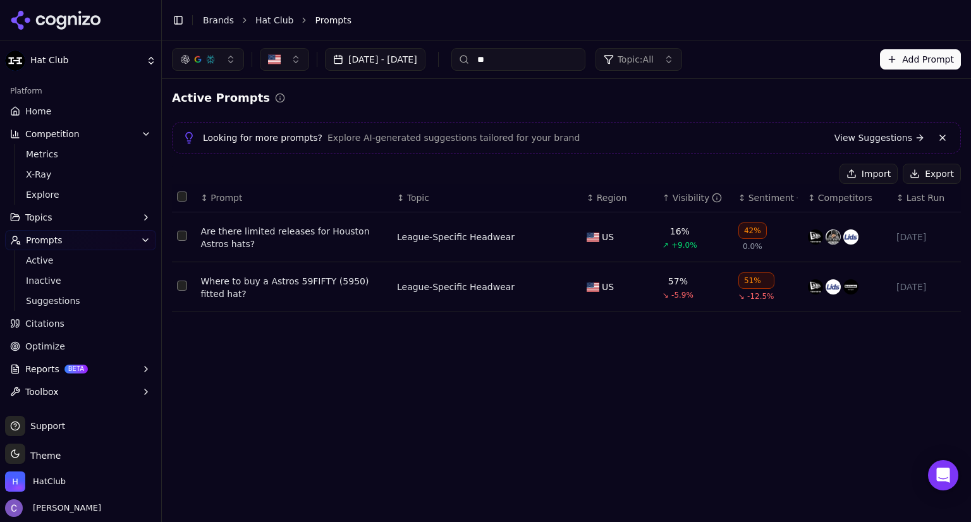
type input "*"
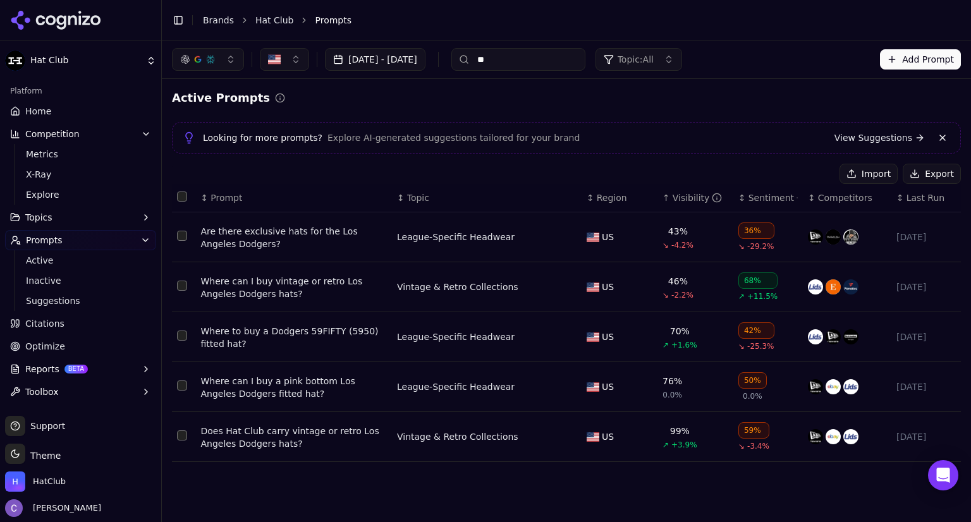
type input "*"
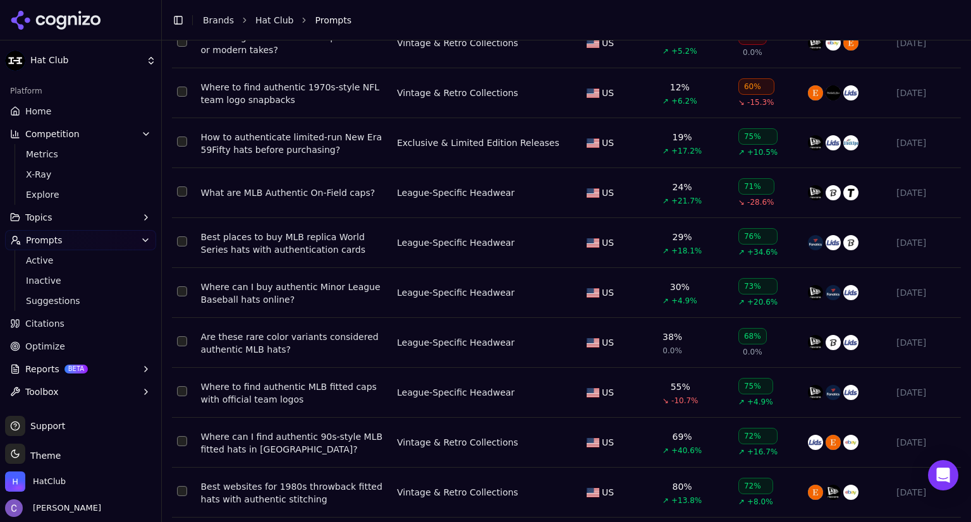
scroll to position [231, 0]
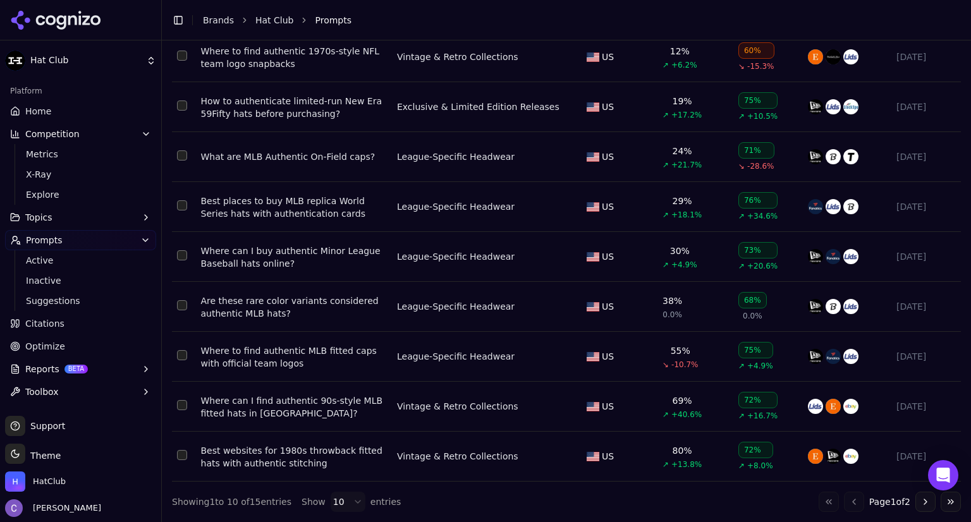
click at [915, 498] on button "Go to next page" at bounding box center [925, 502] width 20 height 20
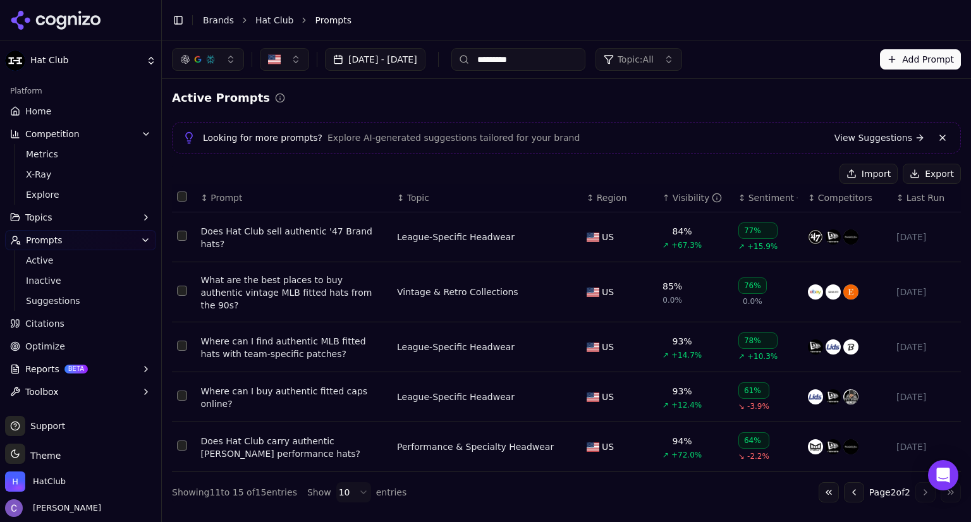
click at [569, 59] on input "*********" at bounding box center [518, 59] width 134 height 23
type input "*"
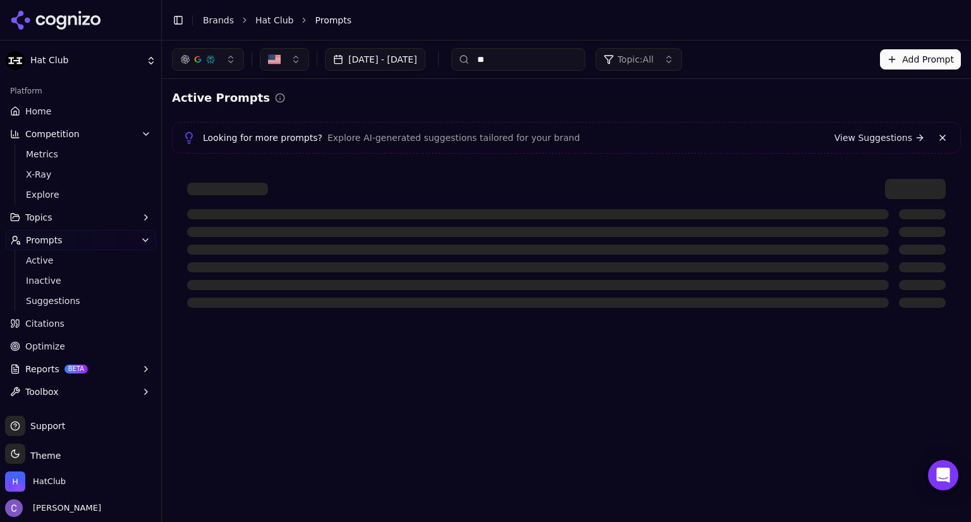
type input "*"
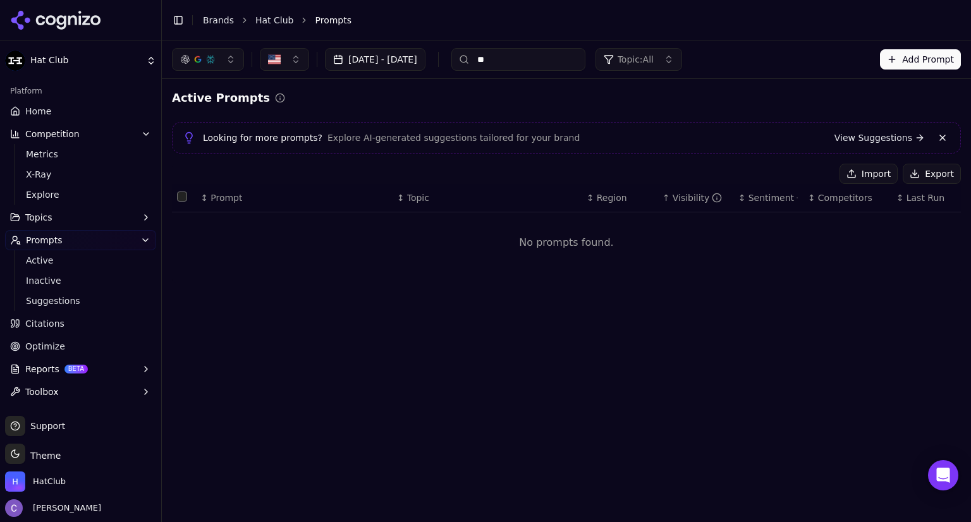
type input "*"
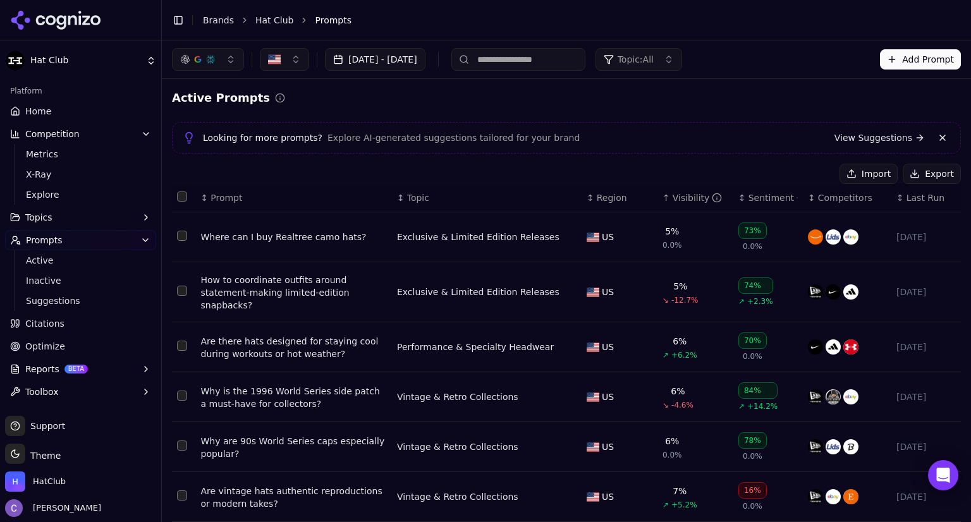
paste input "**********"
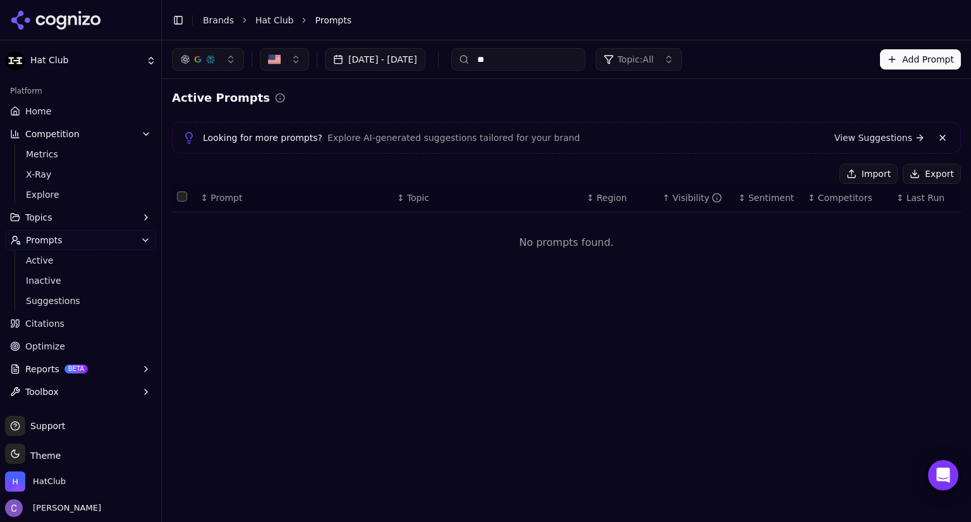
type input "*"
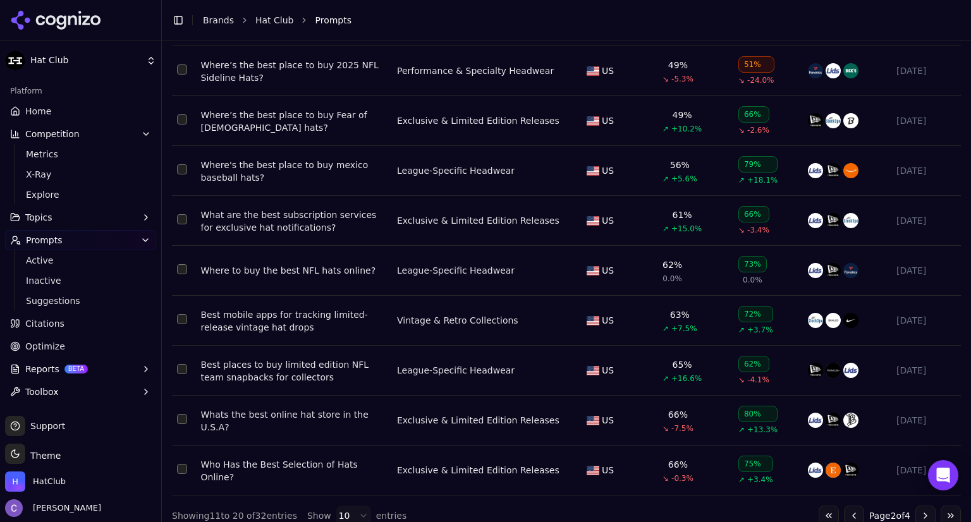
scroll to position [231, 0]
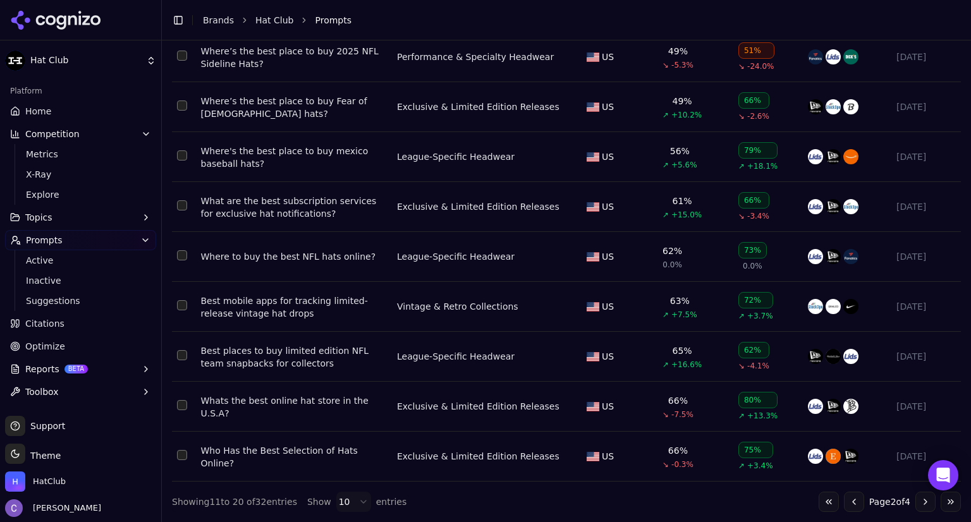
type input "****"
drag, startPoint x: 195, startPoint y: 459, endPoint x: 392, endPoint y: 457, distance: 197.2
click at [392, 457] on tr "Who Has the Best Selection of Hats Online? Exclusive & Limited Edition Releases…" at bounding box center [566, 457] width 789 height 50
click at [286, 432] on td "Who Has the Best Selection of Hats Online?" at bounding box center [294, 457] width 196 height 50
drag, startPoint x: 197, startPoint y: 458, endPoint x: 380, endPoint y: 453, distance: 183.3
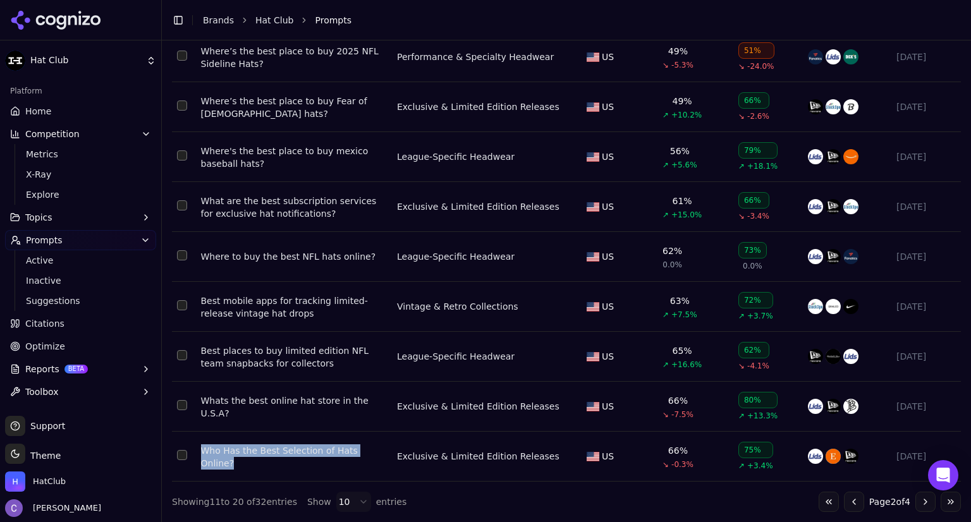
click at [380, 453] on td "Who Has the Best Selection of Hats Online?" at bounding box center [294, 457] width 196 height 50
copy div "Who Has the Best Selection of Hats Online?"
click at [64, 114] on link "Home" at bounding box center [80, 111] width 151 height 20
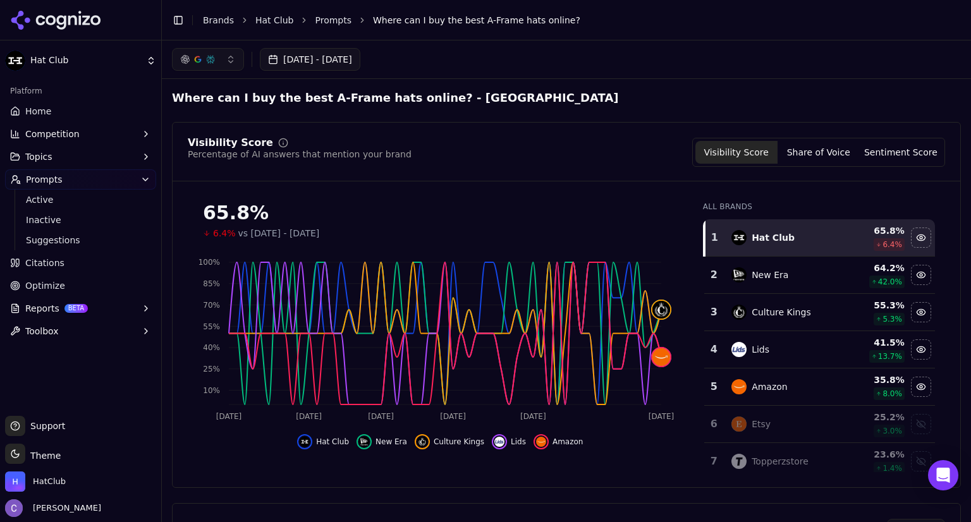
click at [555, 16] on li "Where can I buy the best A-Frame hats online?" at bounding box center [654, 20] width 562 height 13
click at [39, 197] on span "Active" at bounding box center [81, 199] width 110 height 13
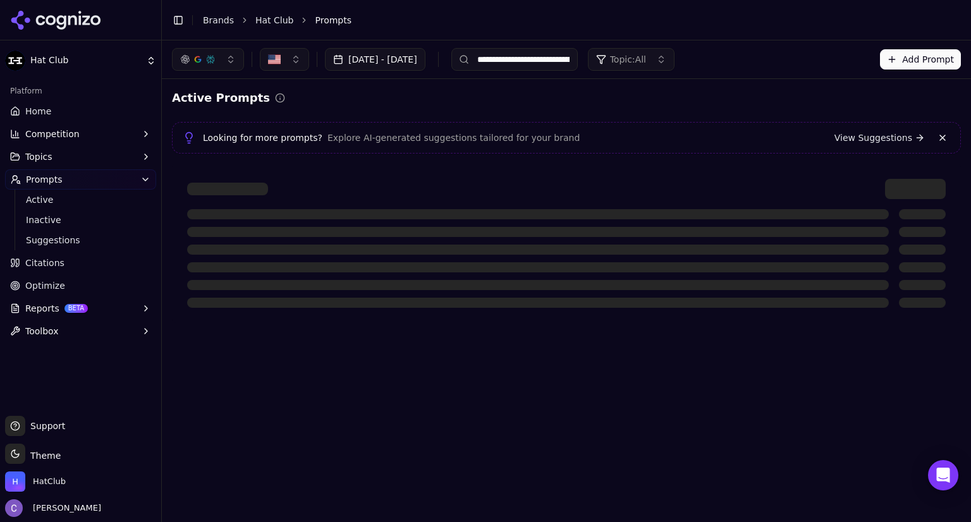
click at [578, 53] on input "**********" at bounding box center [514, 59] width 126 height 23
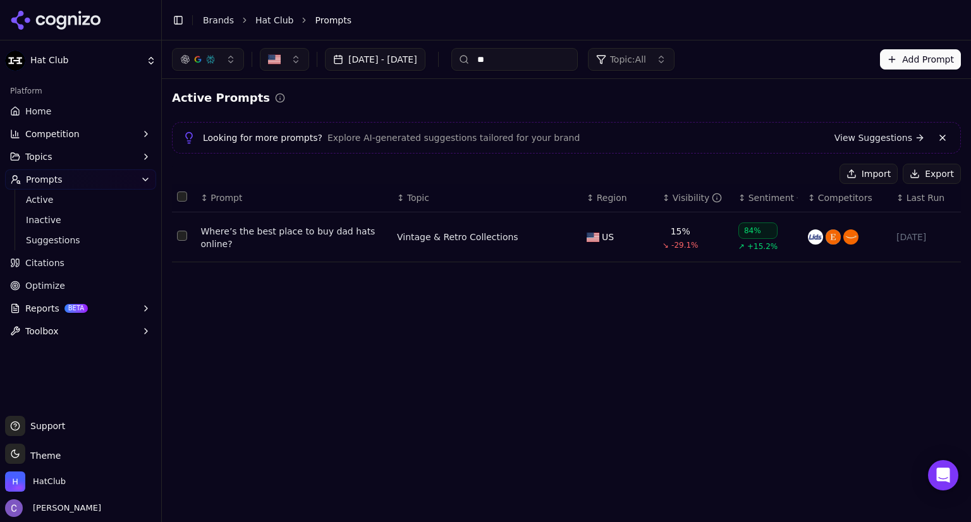
type input "*"
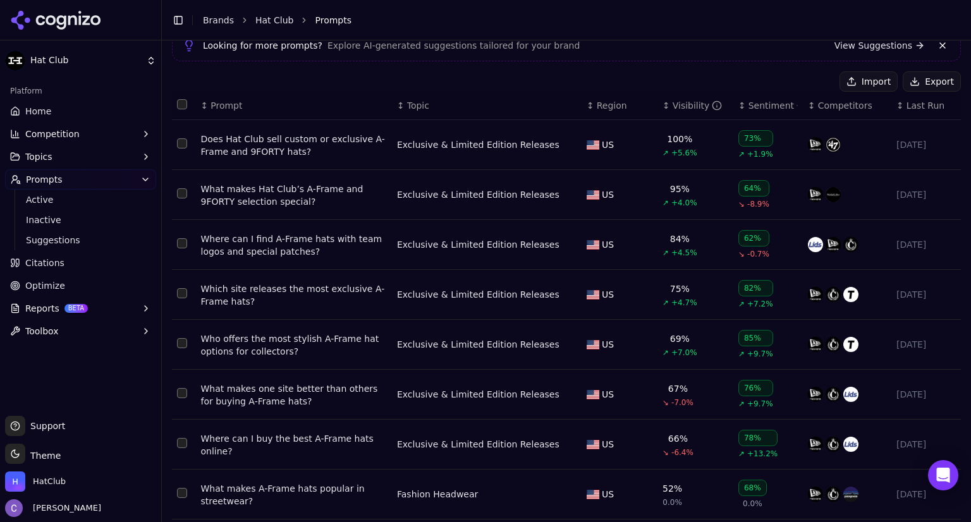
scroll to position [96, 0]
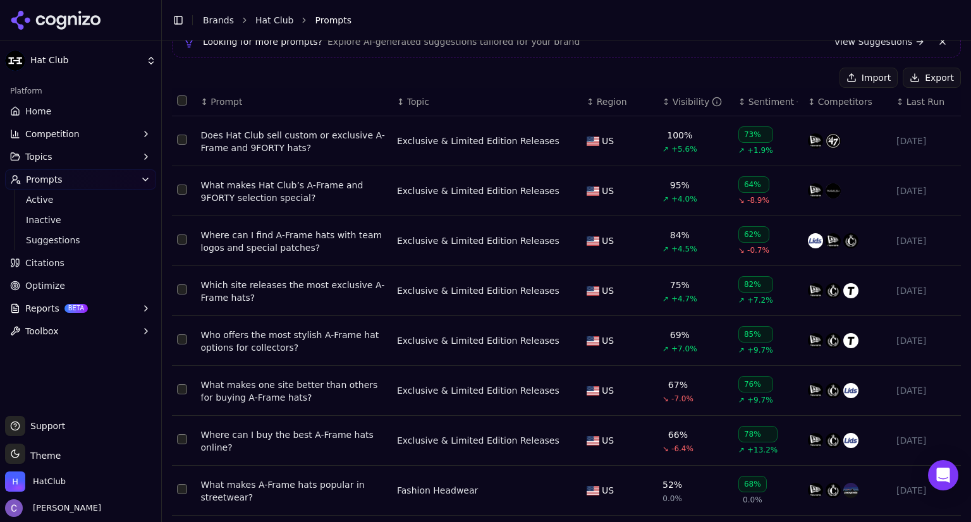
type input "*******"
drag, startPoint x: 195, startPoint y: 234, endPoint x: 334, endPoint y: 258, distance: 140.5
click at [334, 258] on td "Where can I find A-Frame hats with team logos and special patches?" at bounding box center [294, 241] width 196 height 50
copy div "Where can I find A-Frame hats with team logos and special patches?"
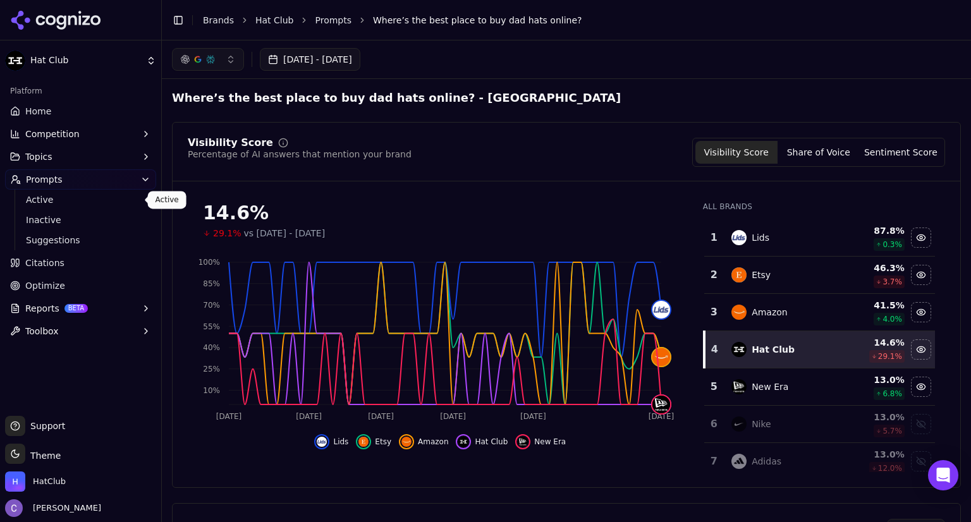
click at [53, 197] on span "Active" at bounding box center [81, 199] width 110 height 13
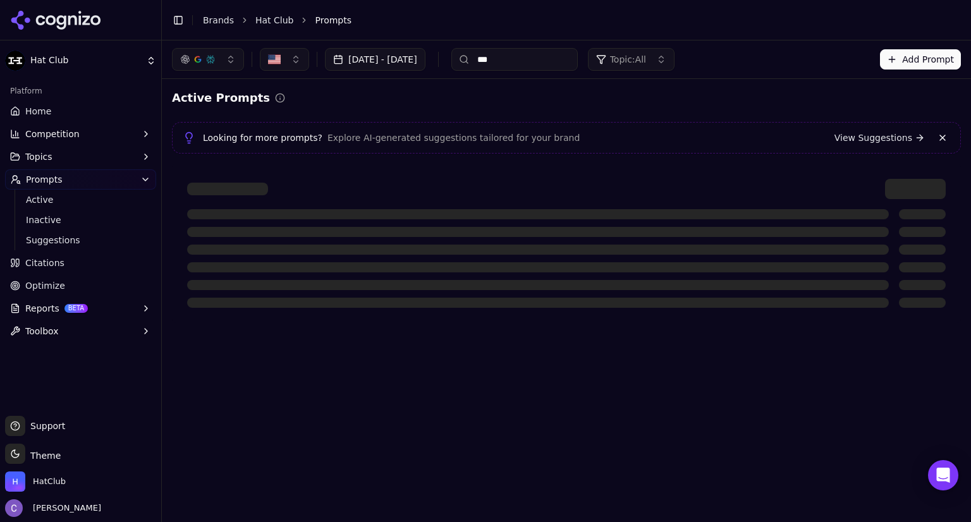
click at [570, 54] on input "***" at bounding box center [514, 59] width 126 height 23
type input "*"
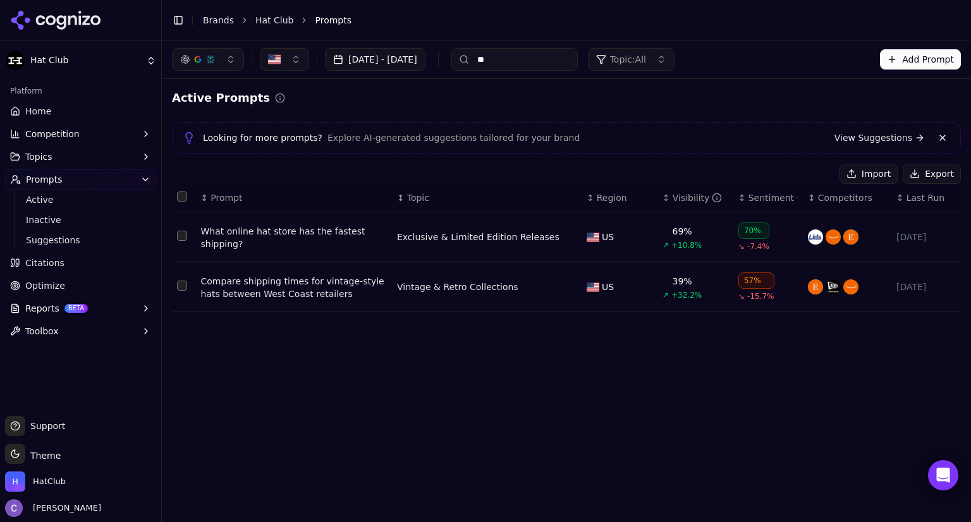
type input "*"
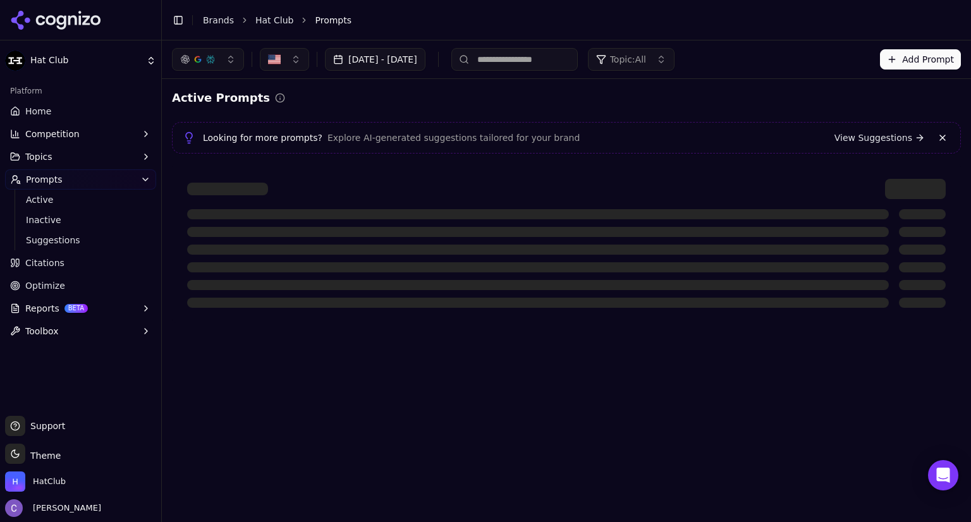
paste input "**********"
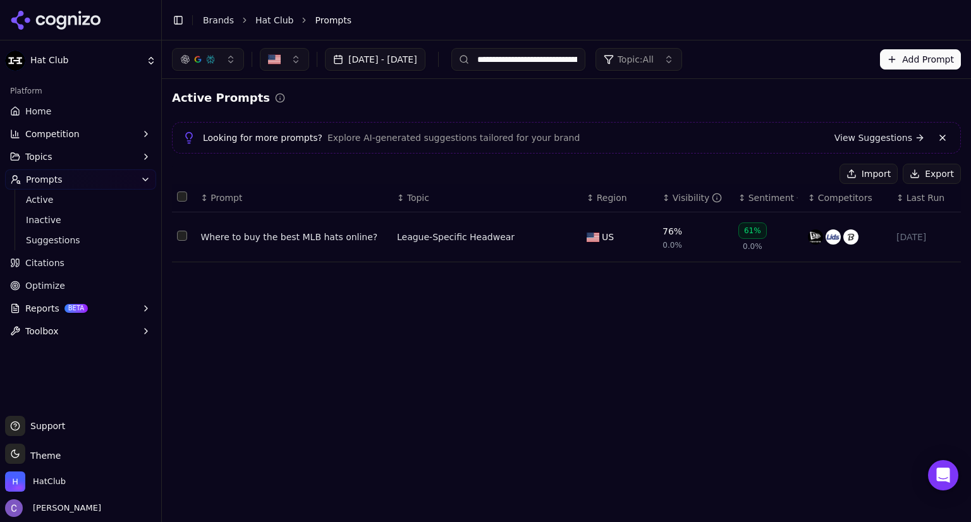
click at [585, 66] on input "**********" at bounding box center [518, 59] width 134 height 23
type input "**********"
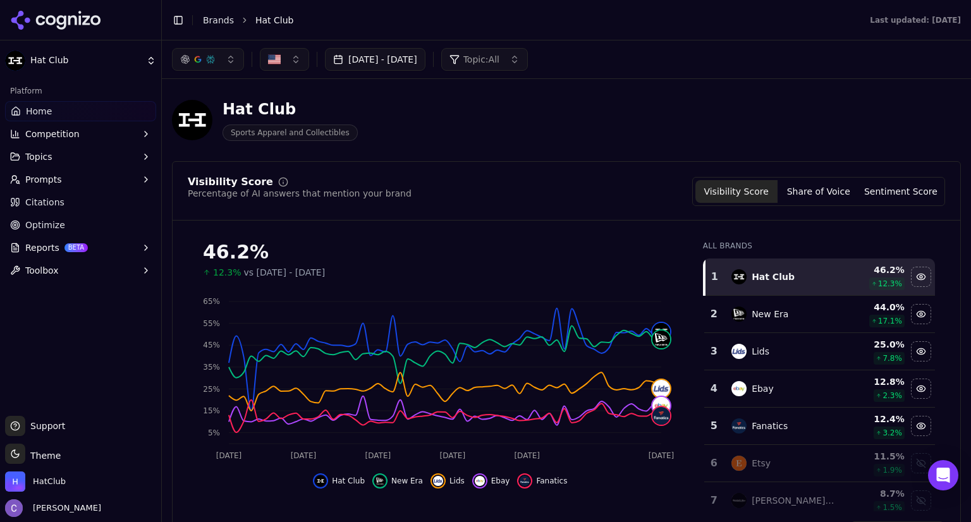
click at [52, 160] on button "Topics" at bounding box center [80, 157] width 151 height 20
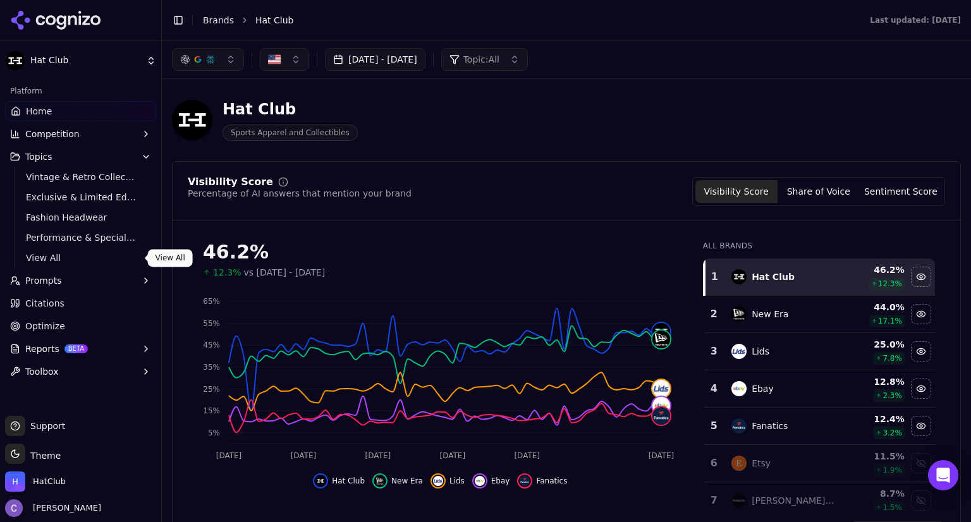
click at [51, 261] on span "View All" at bounding box center [81, 258] width 110 height 13
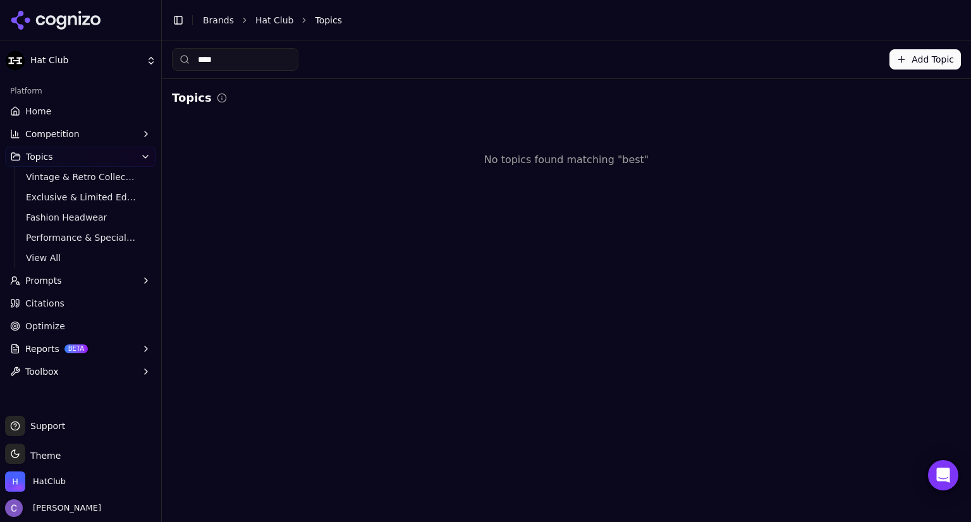
click at [254, 61] on input "****" at bounding box center [235, 59] width 126 height 23
type input "*"
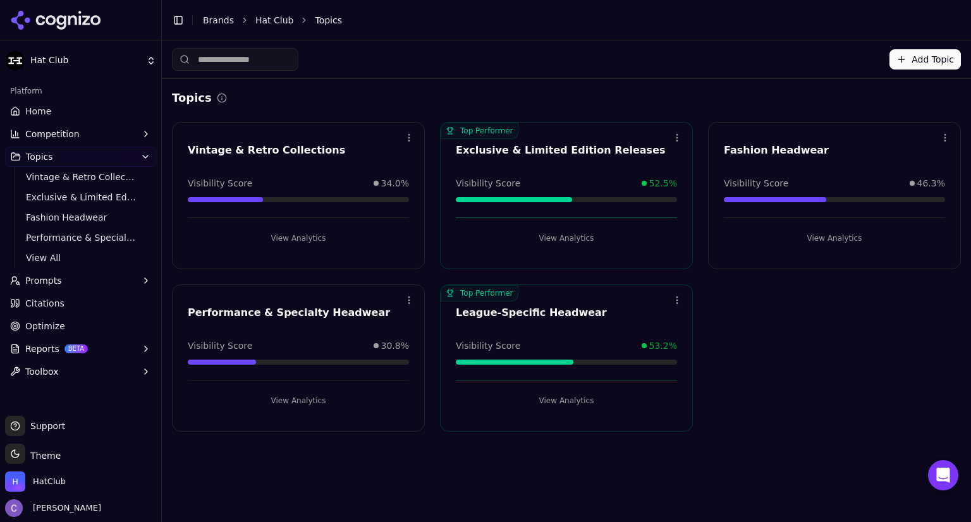
click at [830, 238] on button "View Analytics" at bounding box center [834, 238] width 221 height 20
click at [354, 240] on button "View Analytics" at bounding box center [298, 238] width 221 height 20
click at [571, 401] on button "View Analytics" at bounding box center [566, 401] width 221 height 20
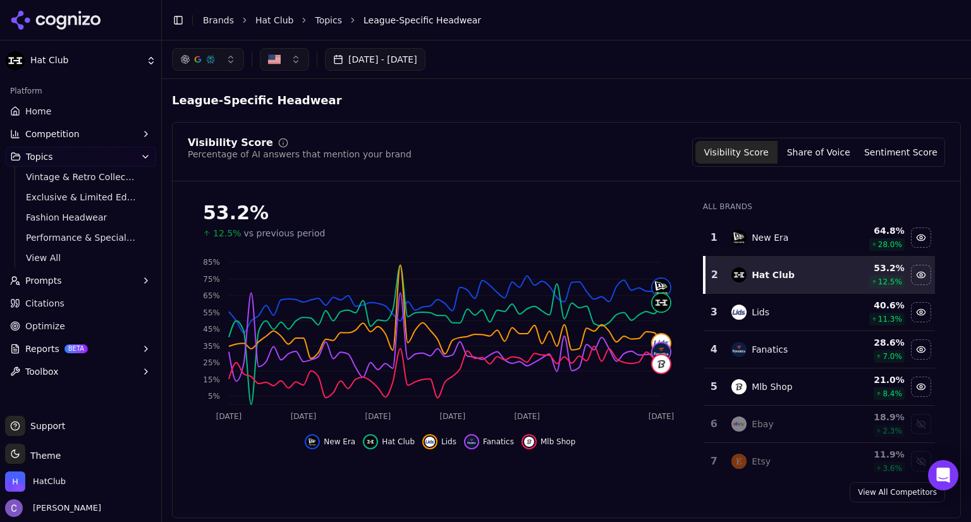
click at [61, 107] on link "Home" at bounding box center [80, 111] width 151 height 20
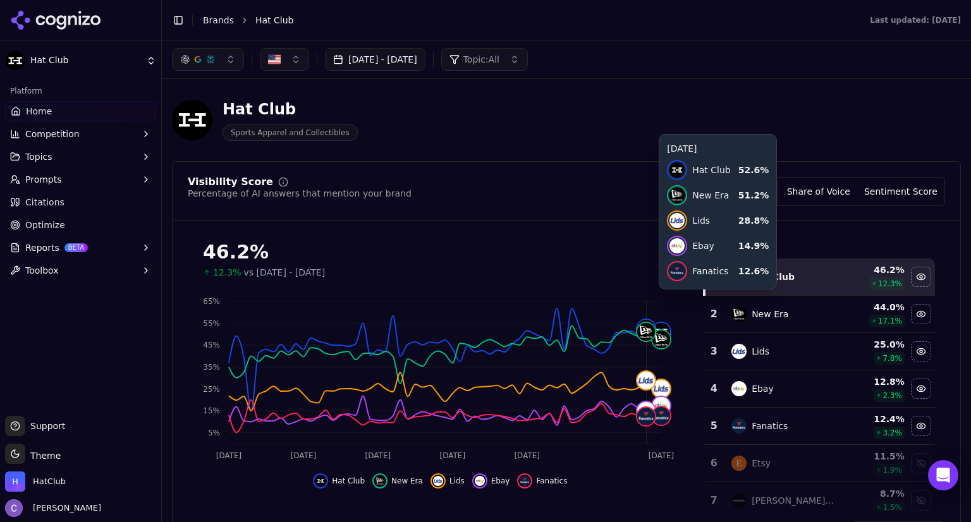
click at [425, 67] on button "[DATE] - [DATE]" at bounding box center [375, 59] width 100 height 23
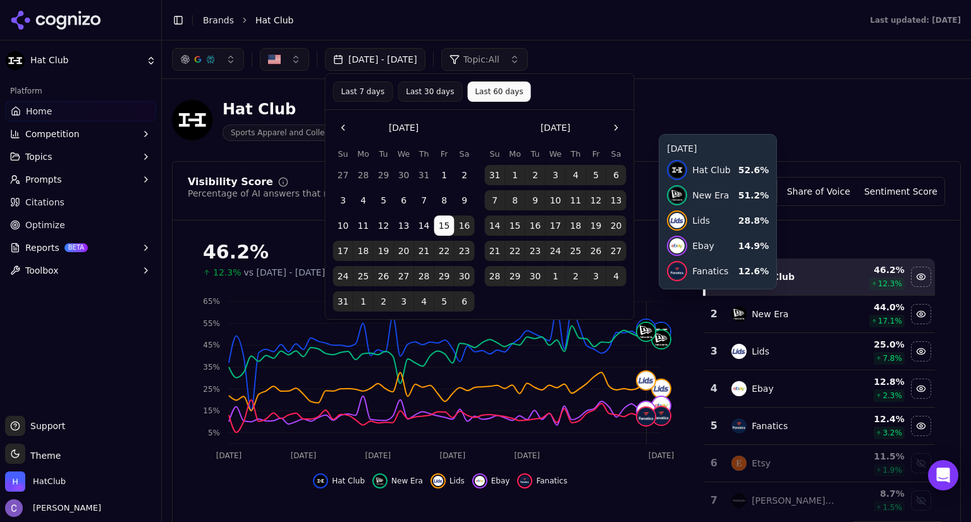
click at [484, 94] on button "Last 60 days" at bounding box center [498, 92] width 63 height 20
click at [610, 129] on button "Go to the Next Month" at bounding box center [616, 128] width 20 height 20
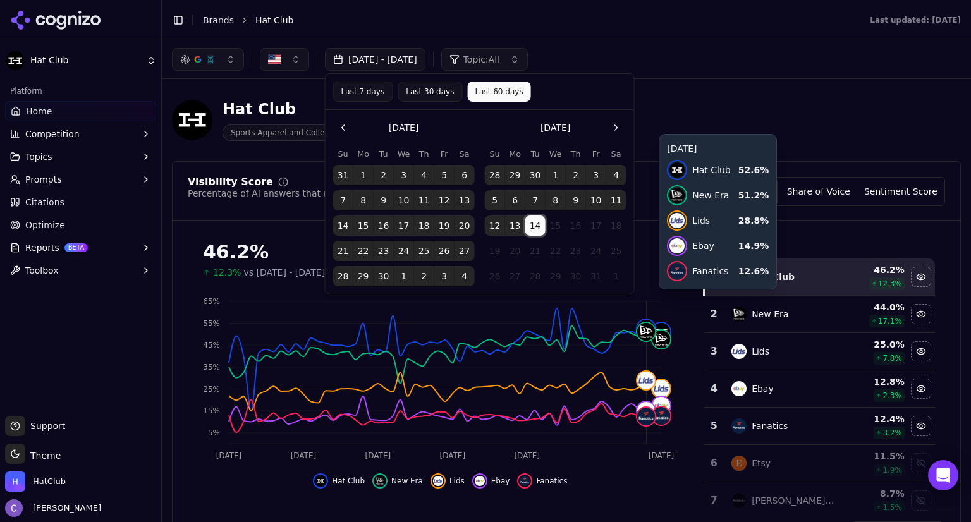
click at [535, 224] on button "14" at bounding box center [535, 225] width 20 height 20
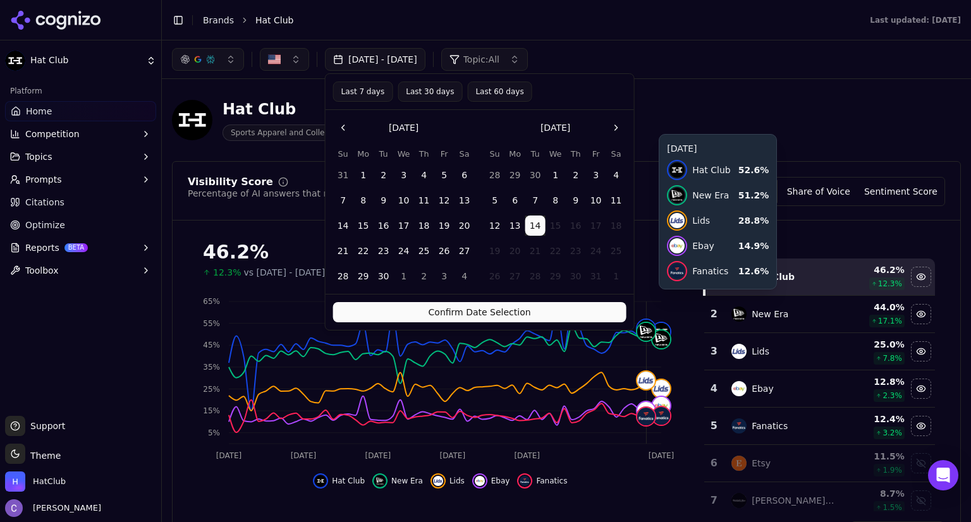
click at [574, 319] on button "Confirm Date Selection" at bounding box center [479, 312] width 293 height 20
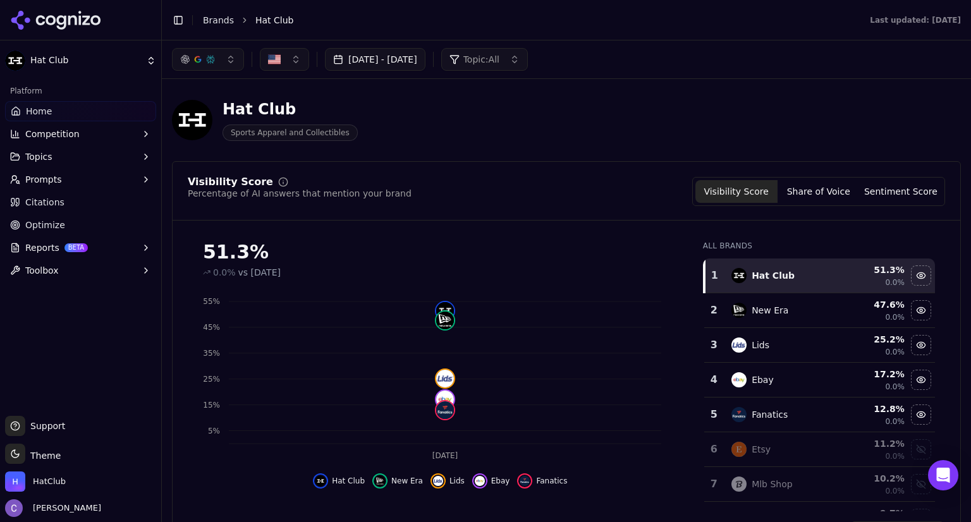
click at [425, 58] on button "[DATE] - [DATE]" at bounding box center [375, 59] width 100 height 23
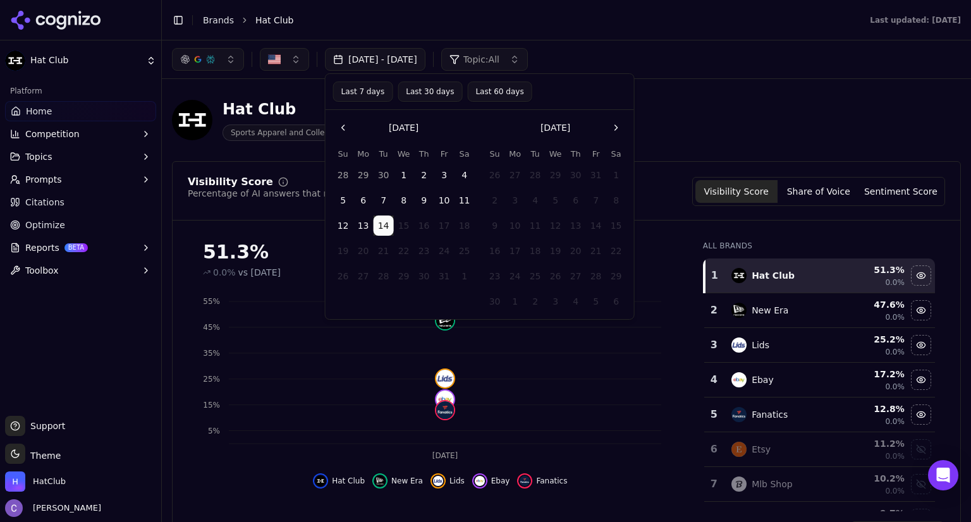
click at [488, 89] on button "Last 60 days" at bounding box center [499, 92] width 64 height 20
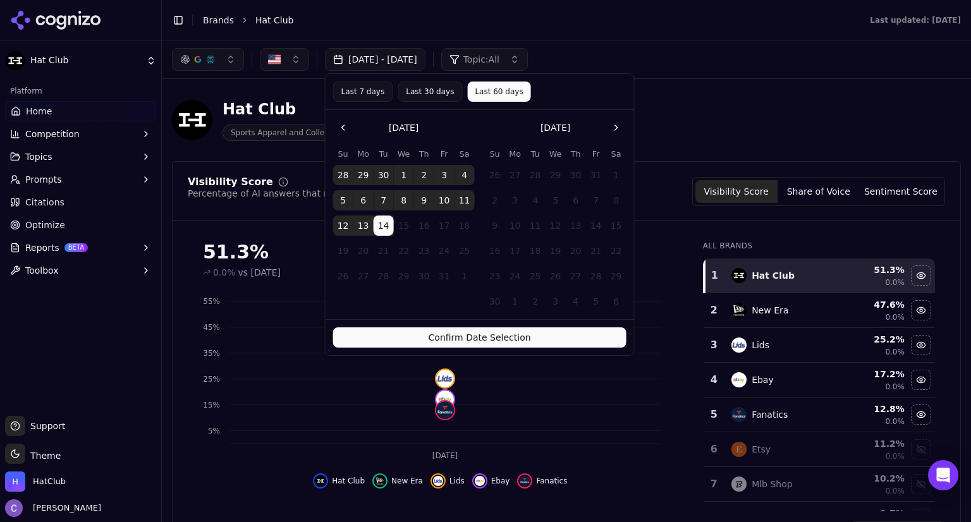
click at [501, 331] on button "Confirm Date Selection" at bounding box center [479, 337] width 293 height 20
